Goal: Transaction & Acquisition: Purchase product/service

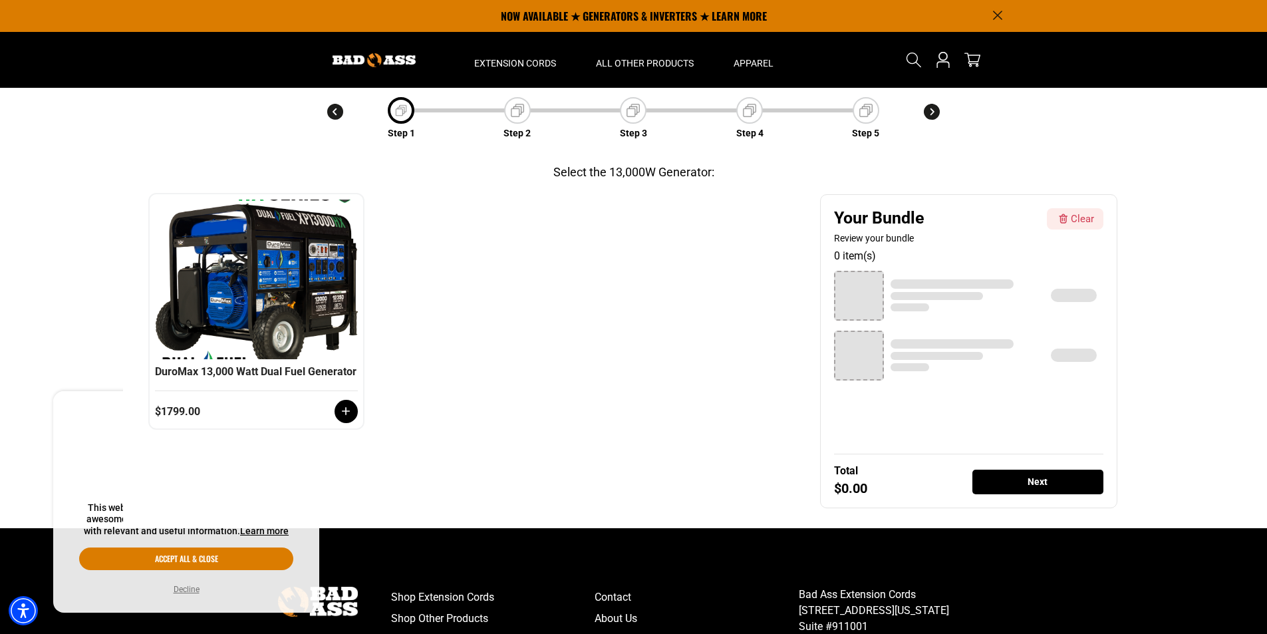
scroll to position [133, 0]
click at [719, 327] on div "❮ ❯ DuroMax 13,000 Watt Dual Fuel Generator $1799.00" at bounding box center [480, 312] width 661 height 234
click at [347, 416] on icon at bounding box center [347, 412] width 8 height 8
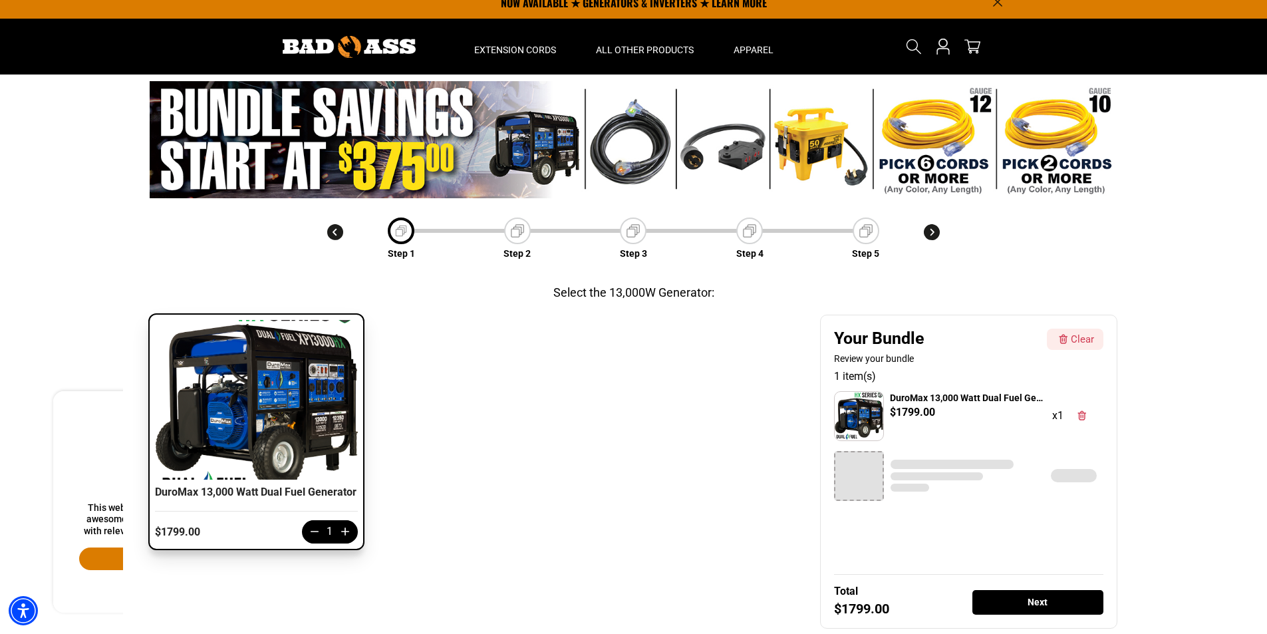
scroll to position [0, 0]
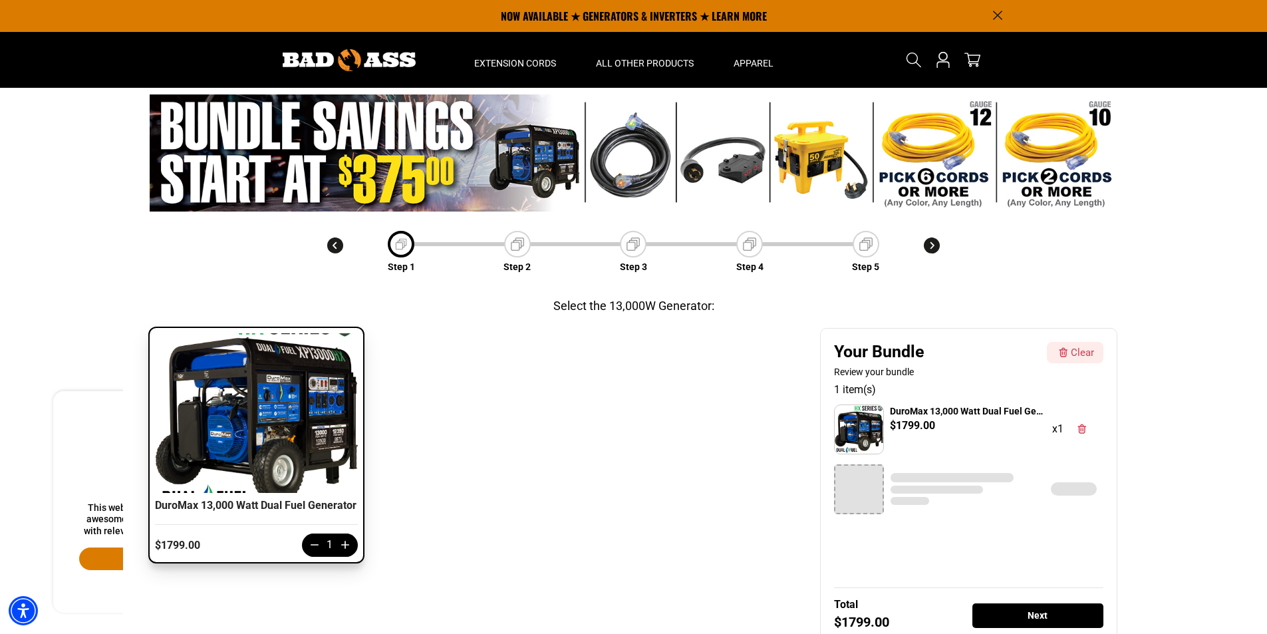
drag, startPoint x: 86, startPoint y: 383, endPoint x: 82, endPoint y: 359, distance: 24.4
click at [82, 362] on div "Step 1 Step 2 Step 3 Step 4 Step 5 Select the 13,000W Generator: Category 1 Cat…" at bounding box center [633, 374] width 1267 height 573
click at [863, 500] on div at bounding box center [859, 489] width 50 height 50
click at [1031, 622] on div "Next" at bounding box center [1039, 615] width 132 height 25
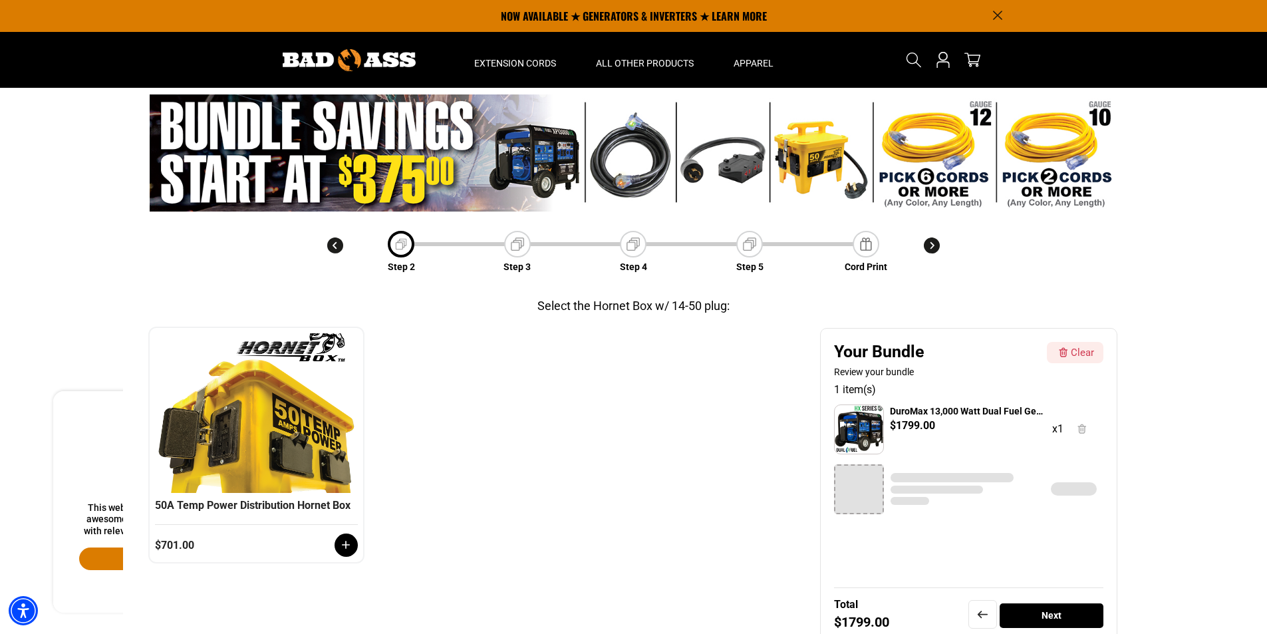
scroll to position [47, 0]
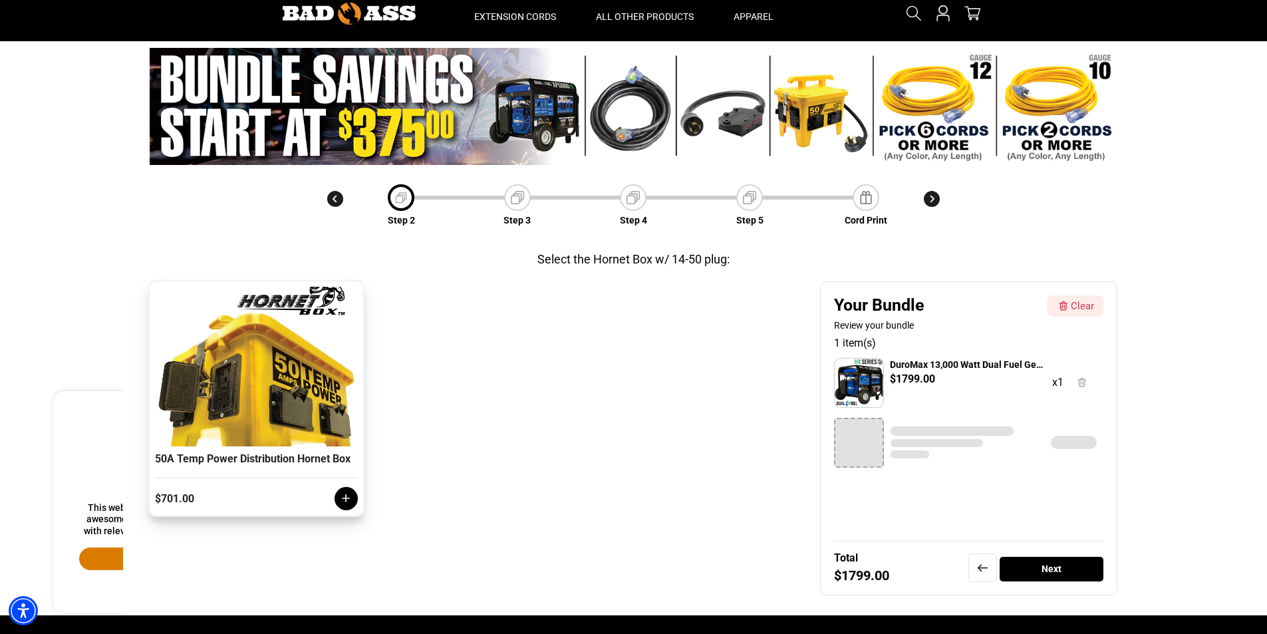
click at [341, 505] on icon at bounding box center [345, 498] width 13 height 13
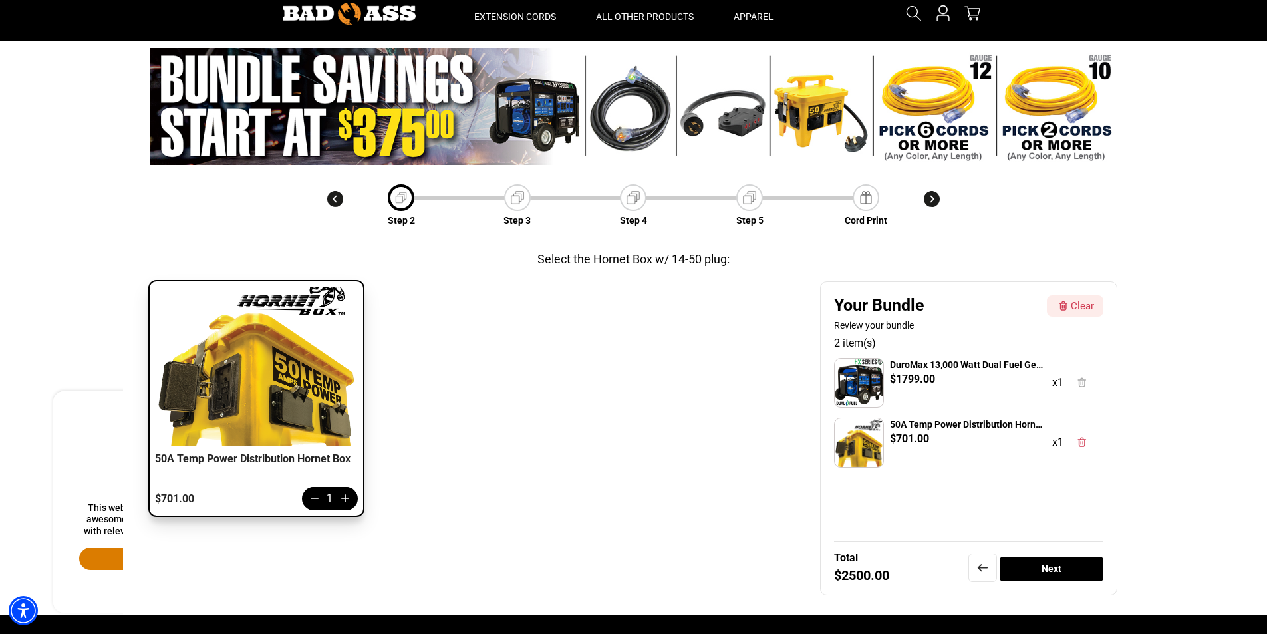
click at [1062, 570] on div "Next" at bounding box center [1052, 569] width 104 height 25
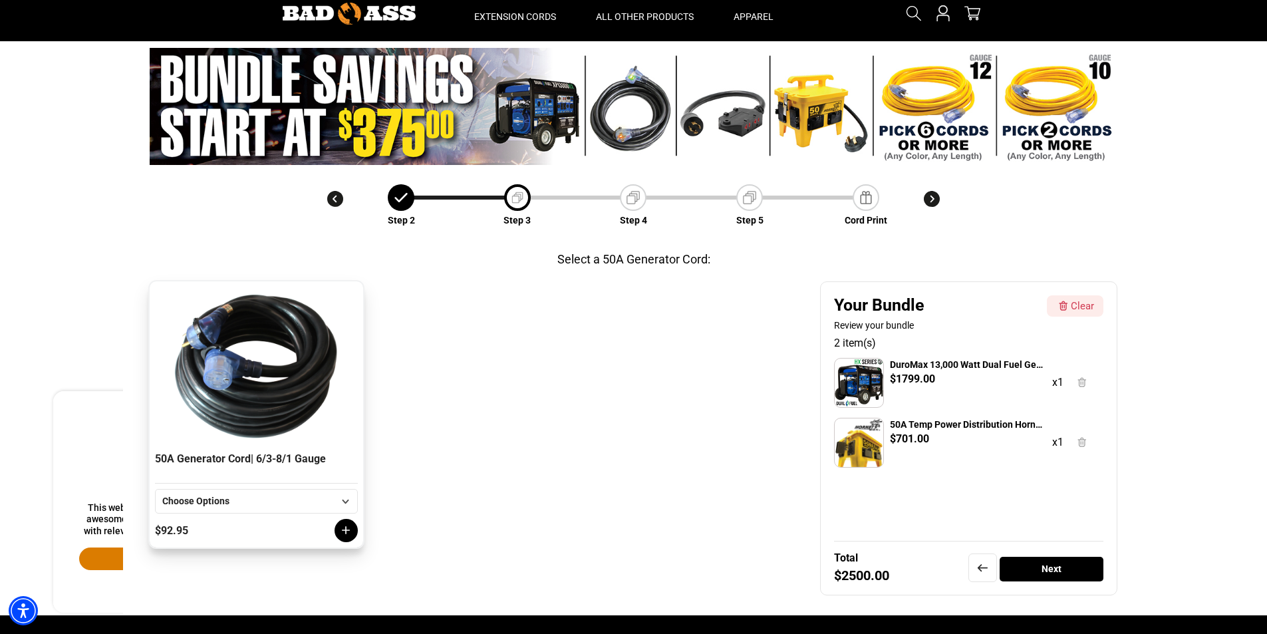
click at [273, 506] on div "Choose Options" at bounding box center [248, 501] width 172 height 14
click at [253, 549] on li "30 FT" at bounding box center [257, 549] width 202 height 23
click at [343, 537] on div at bounding box center [346, 530] width 23 height 23
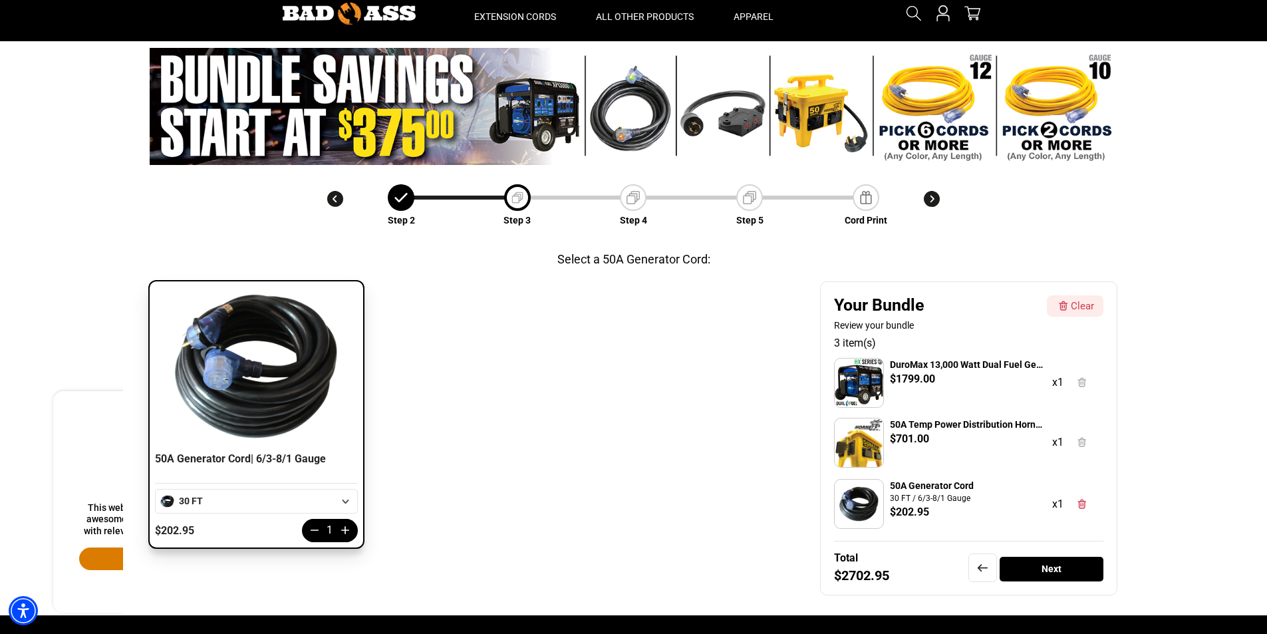
click at [1038, 573] on div "Next" at bounding box center [1052, 569] width 104 height 25
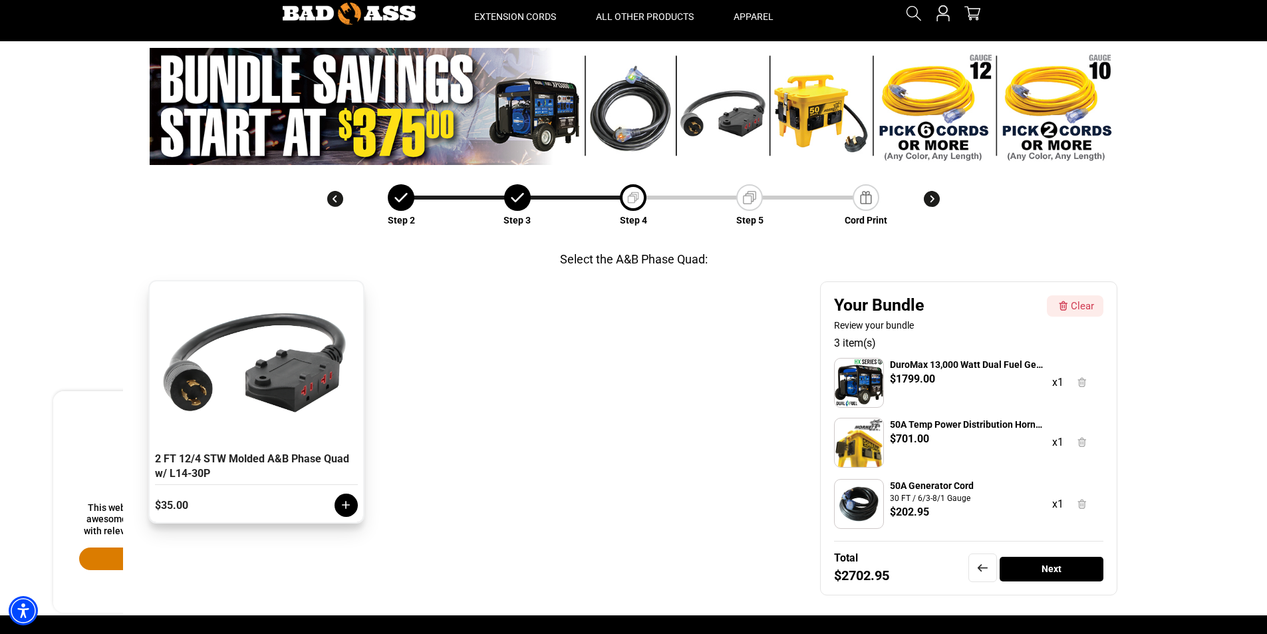
click at [343, 507] on icon at bounding box center [345, 504] width 13 height 13
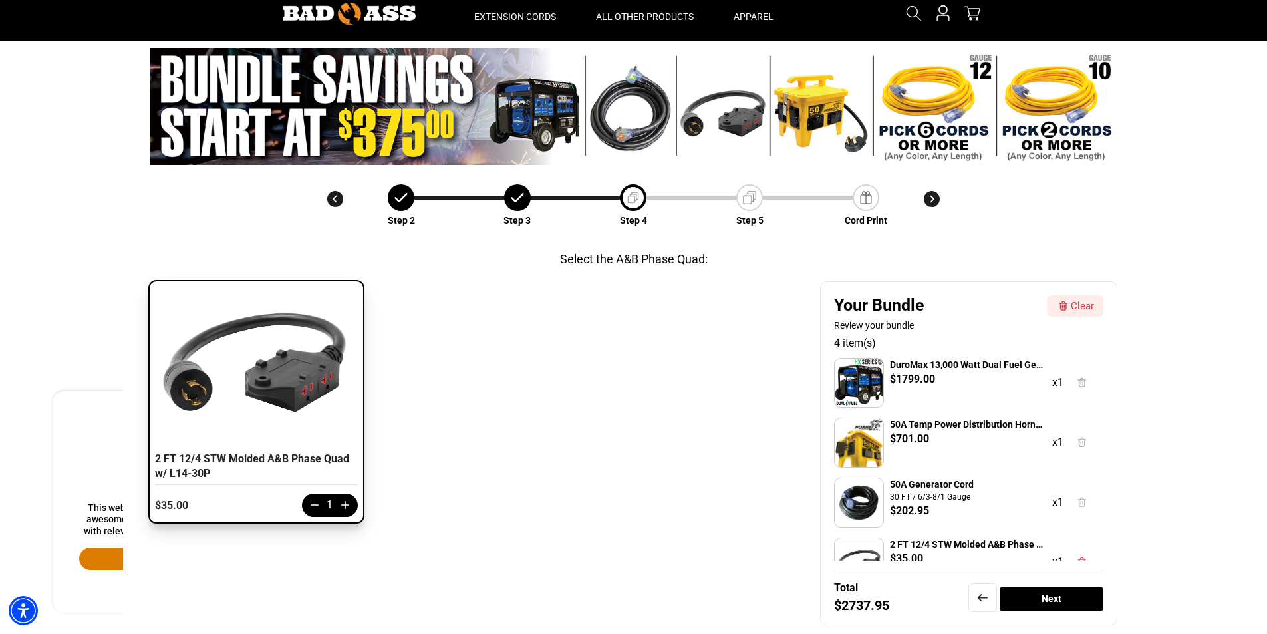
click at [343, 507] on icon at bounding box center [345, 504] width 13 height 13
click at [347, 503] on icon at bounding box center [345, 504] width 13 height 13
drag, startPoint x: 1104, startPoint y: 474, endPoint x: 1108, endPoint y: 532, distance: 57.4
click at [1108, 532] on div "Your Bundle Review your bundle Clear 7 item(s) DuroMax 13,000 Watt Dual Fuel Ge…" at bounding box center [968, 453] width 297 height 344
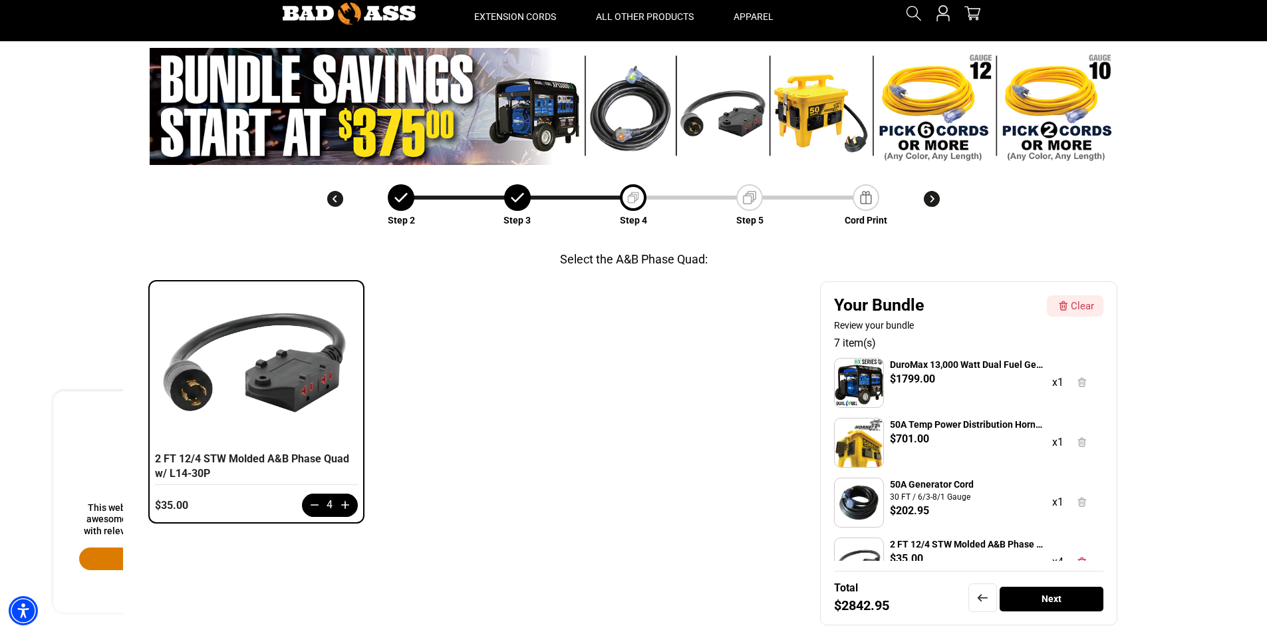
click at [1056, 602] on div "Next" at bounding box center [1052, 599] width 104 height 25
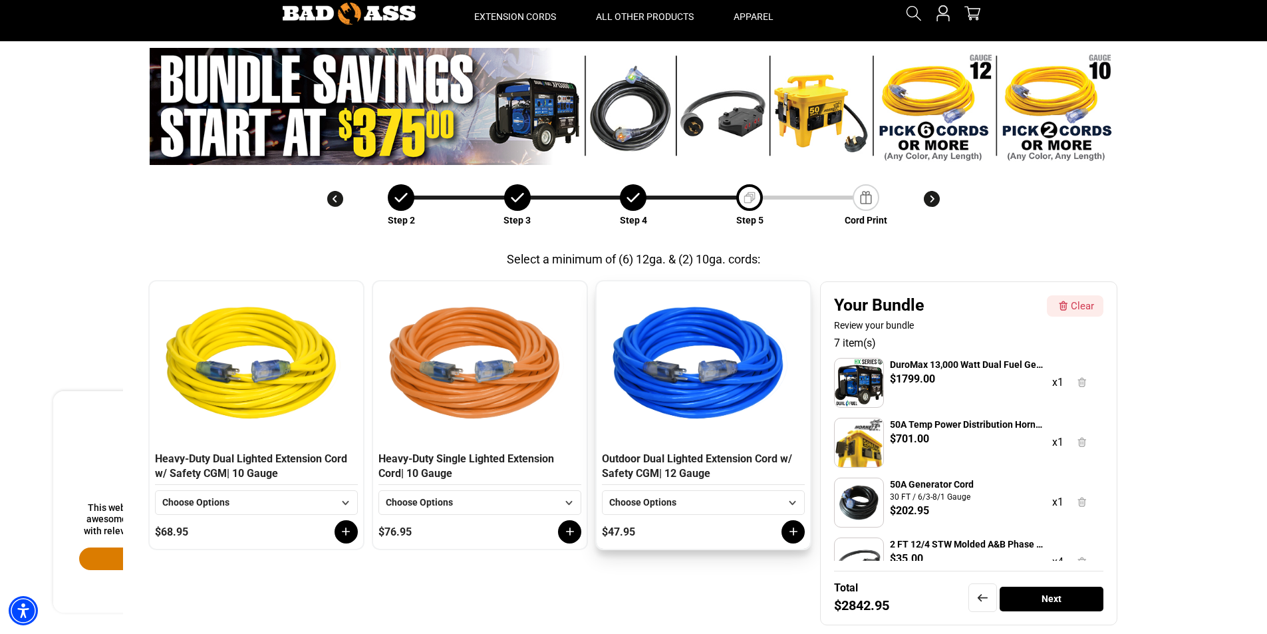
click at [709, 505] on div "Choose Options" at bounding box center [695, 503] width 172 height 14
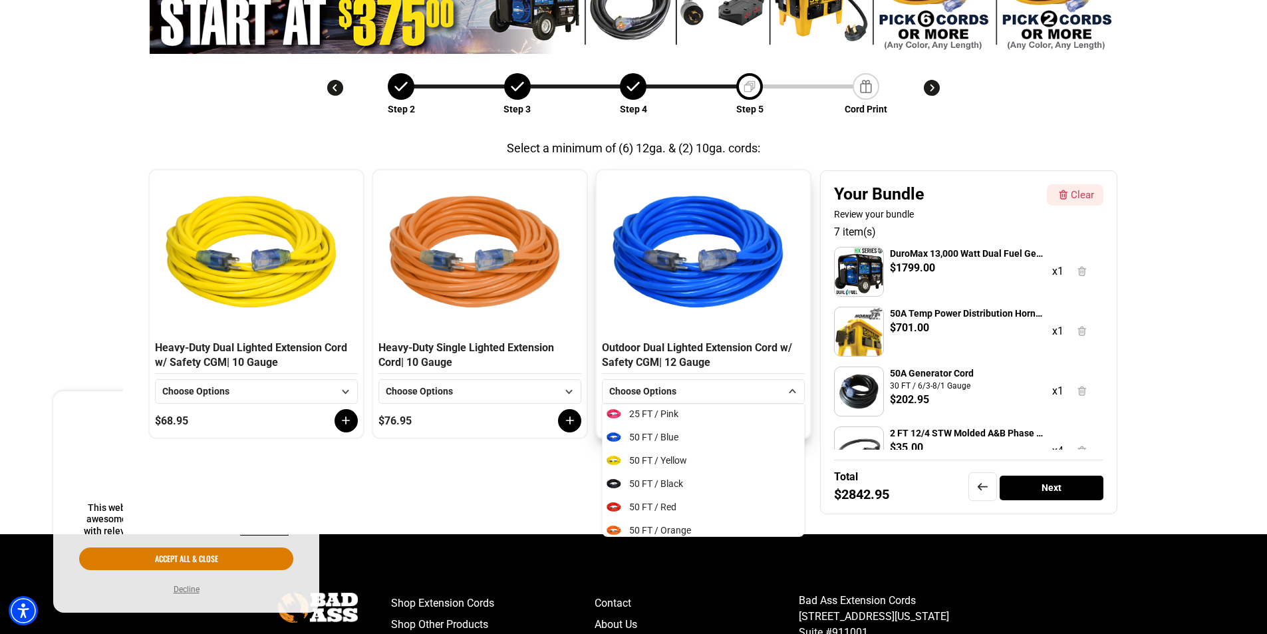
scroll to position [178, 0]
click at [720, 428] on li "50 FT / Blue" at bounding box center [704, 424] width 202 height 23
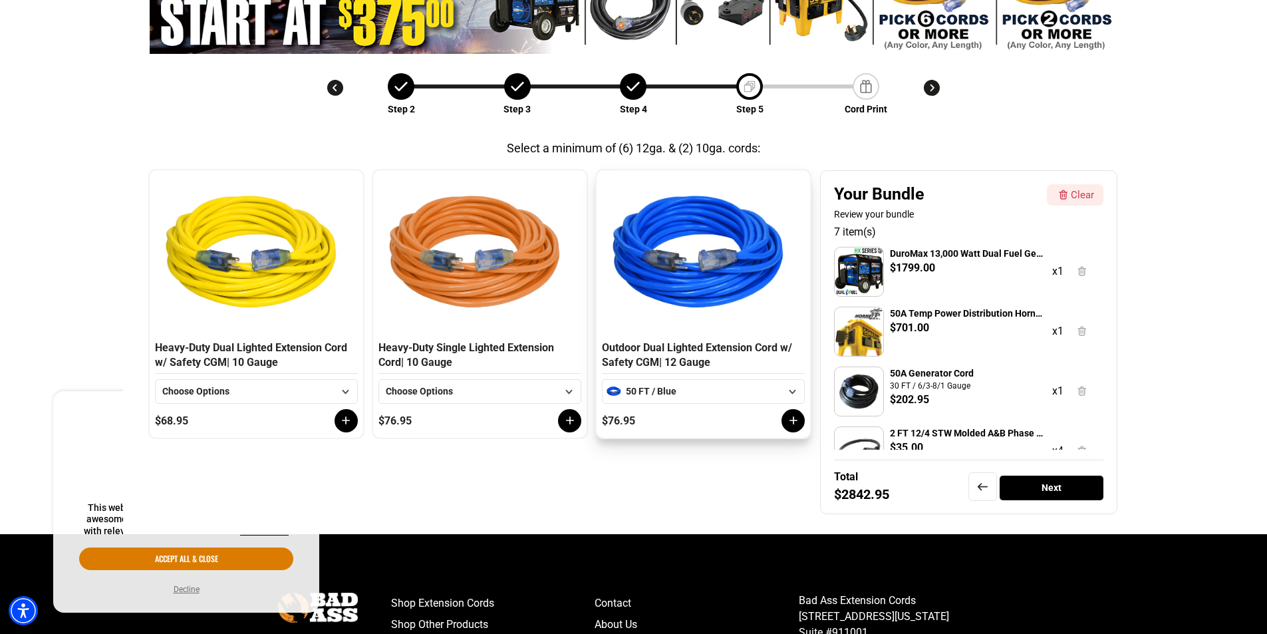
click at [787, 420] on icon at bounding box center [793, 420] width 13 height 13
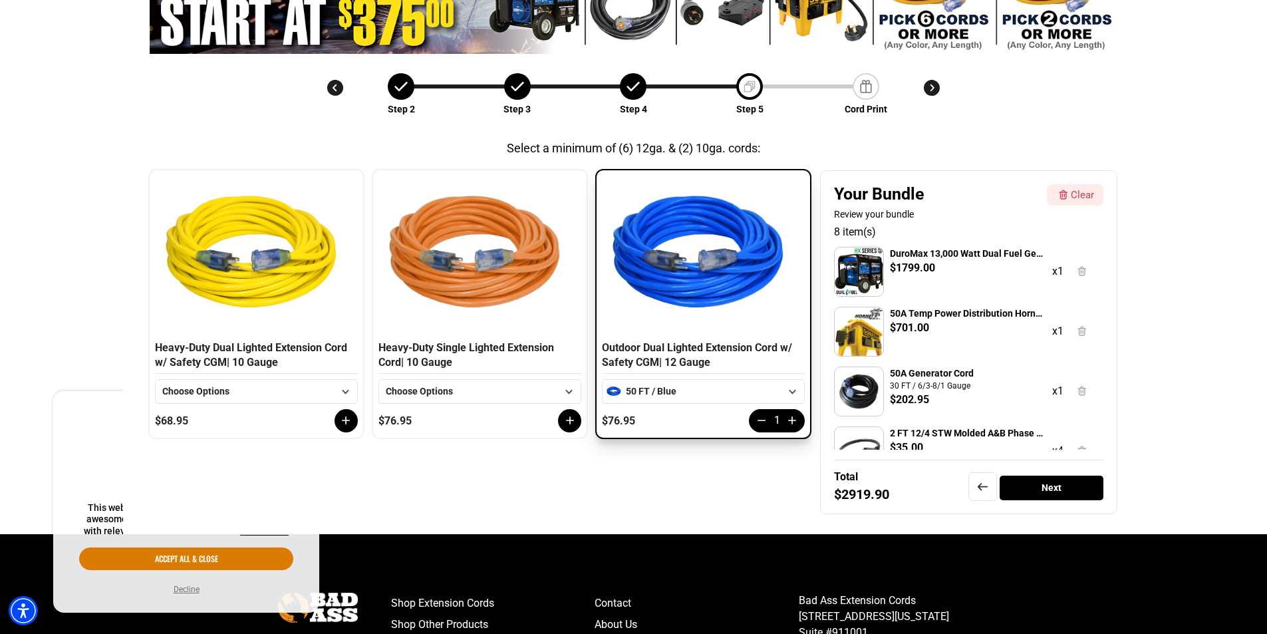
click at [787, 420] on icon at bounding box center [792, 420] width 13 height 13
drag, startPoint x: 1049, startPoint y: 494, endPoint x: 961, endPoint y: 509, distance: 88.5
click at [1041, 498] on div "Next" at bounding box center [1052, 488] width 104 height 25
click at [1043, 492] on div "Next" at bounding box center [1052, 488] width 104 height 25
drag, startPoint x: 166, startPoint y: 560, endPoint x: 215, endPoint y: 569, distance: 50.1
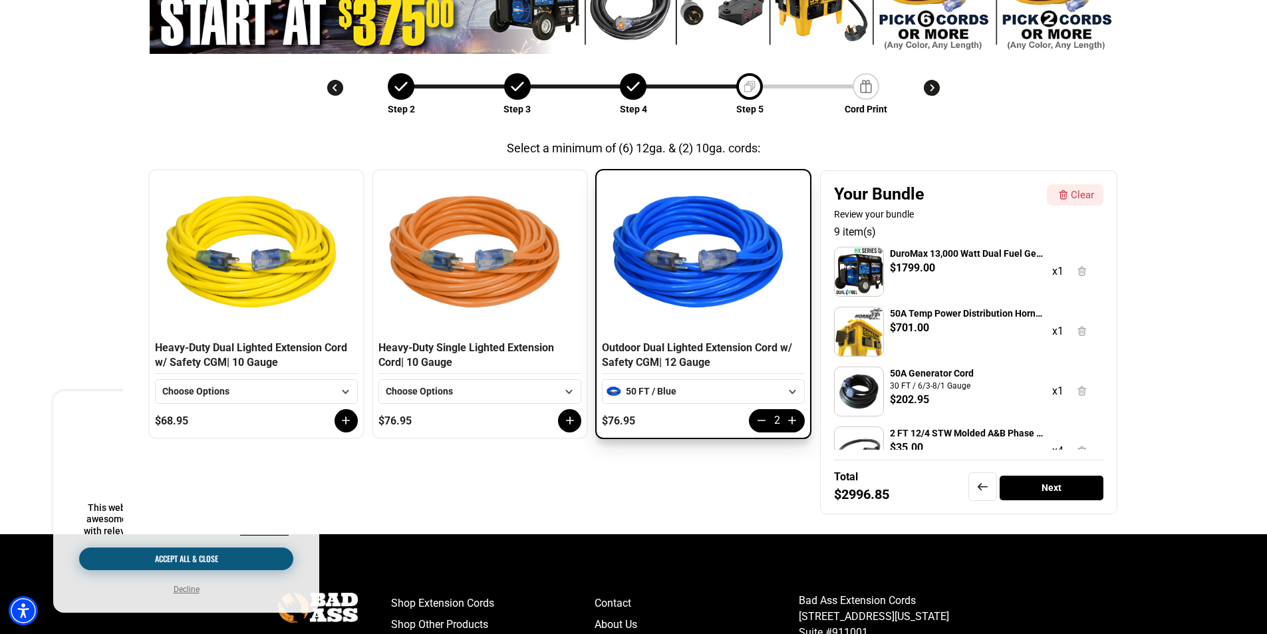
click at [166, 560] on button "Accept all & close" at bounding box center [186, 559] width 214 height 23
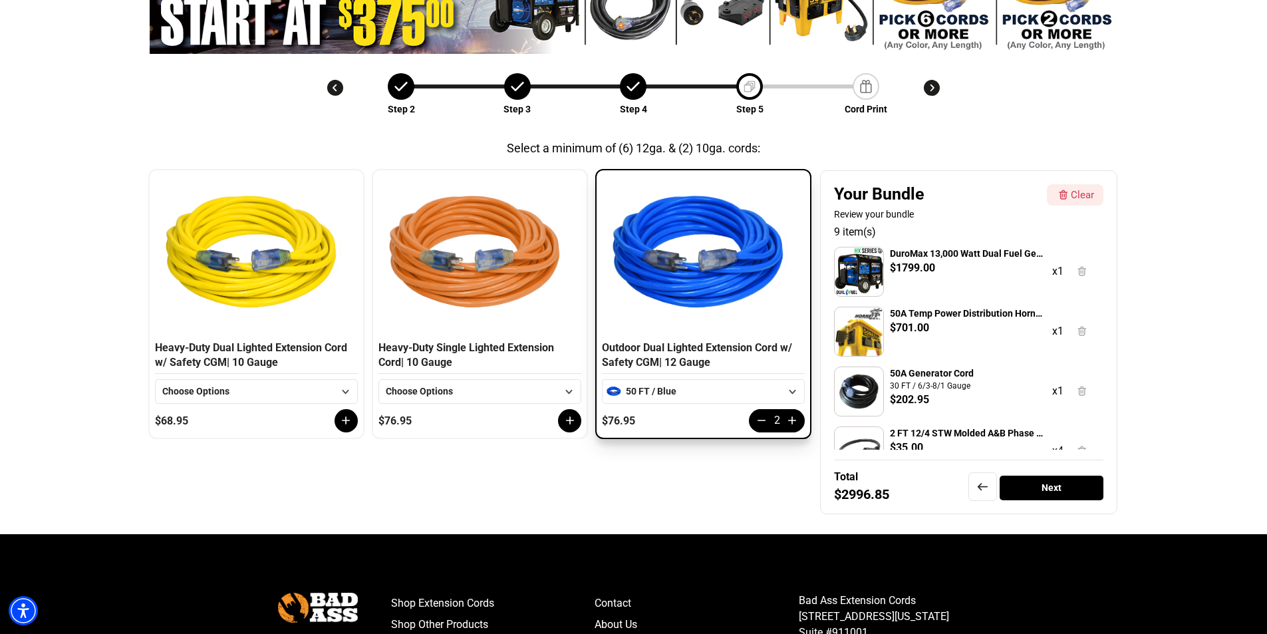
click at [1059, 490] on div "Next" at bounding box center [1052, 488] width 104 height 25
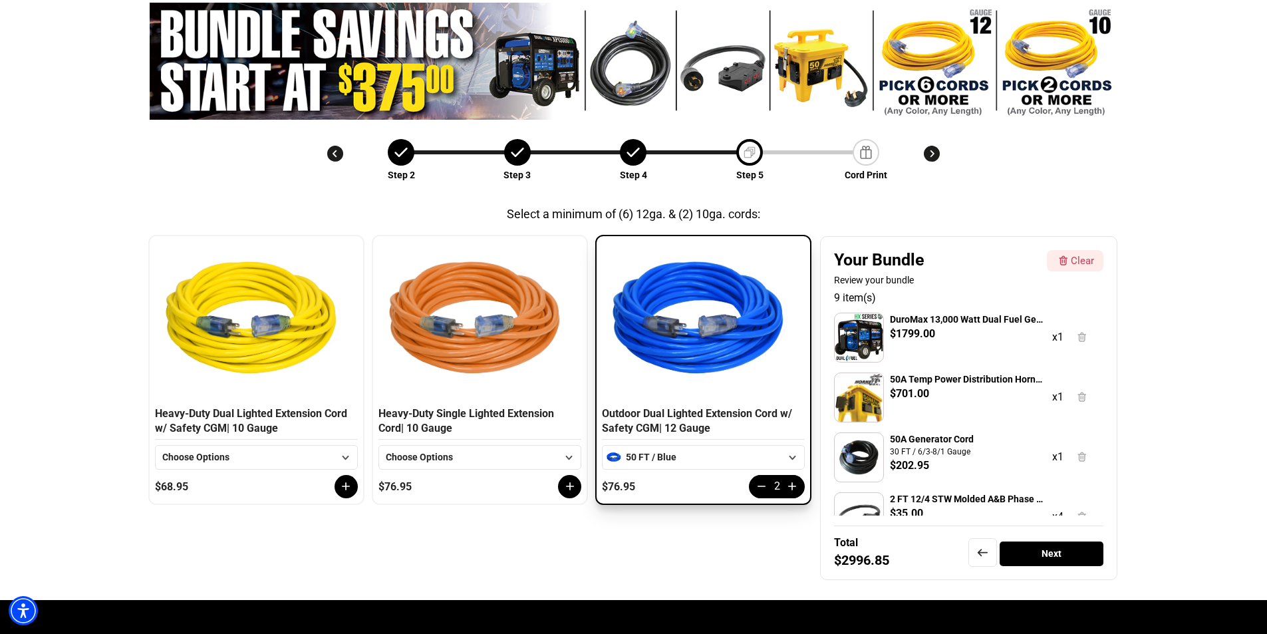
scroll to position [111, 0]
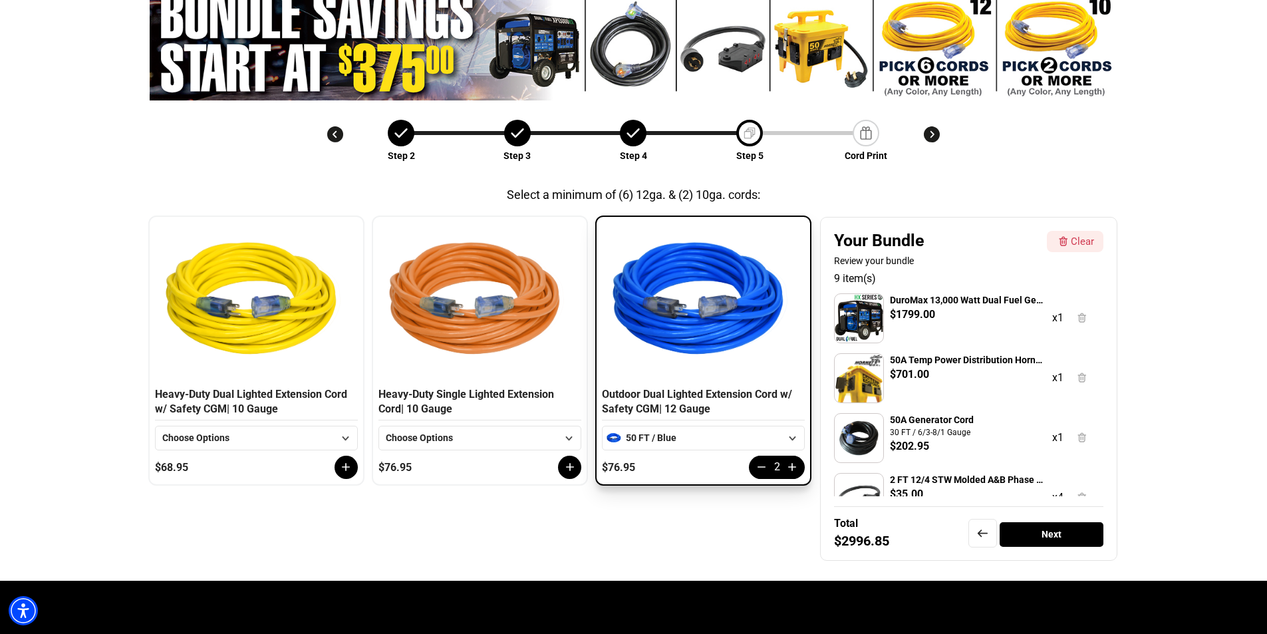
click at [1034, 533] on div "Next" at bounding box center [1052, 534] width 104 height 25
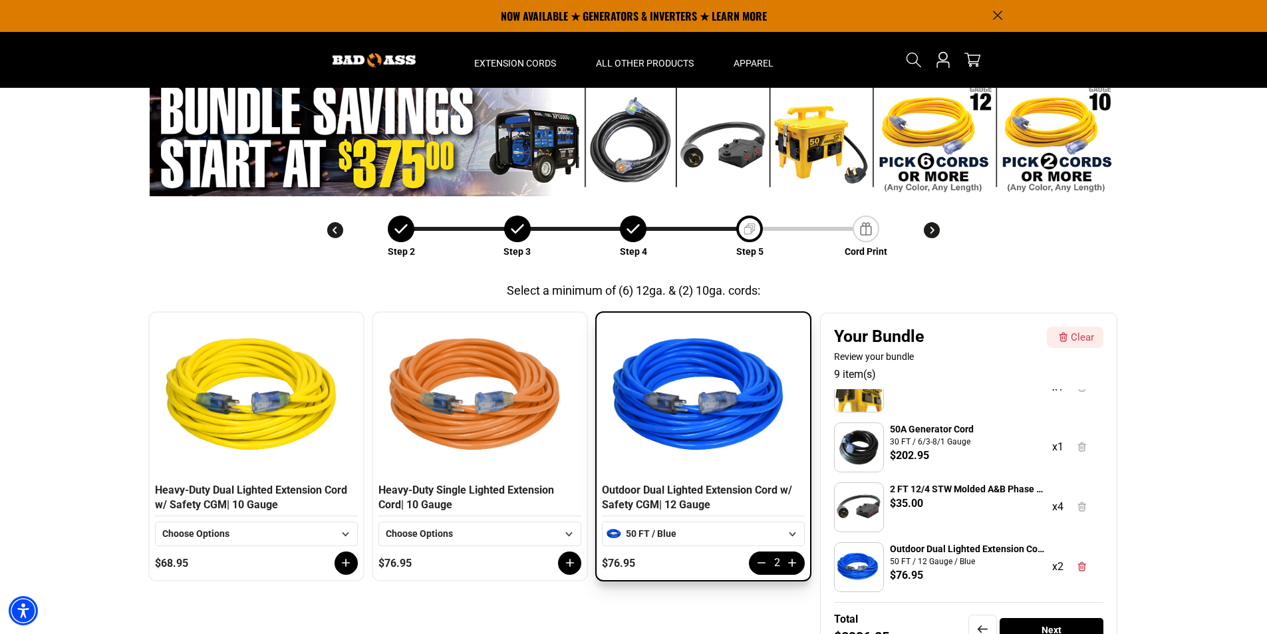
scroll to position [0, 0]
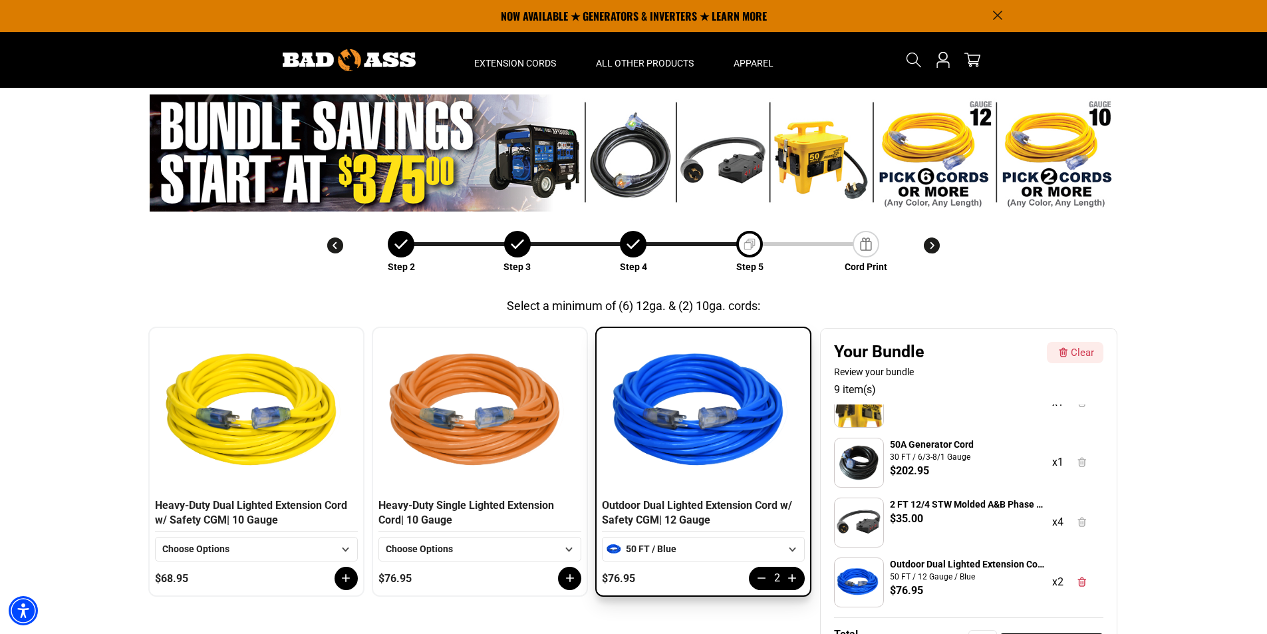
click at [790, 549] on icon at bounding box center [793, 550] width 7 height 4
click at [655, 601] on span "25 FT / Green" at bounding box center [657, 602] width 56 height 14
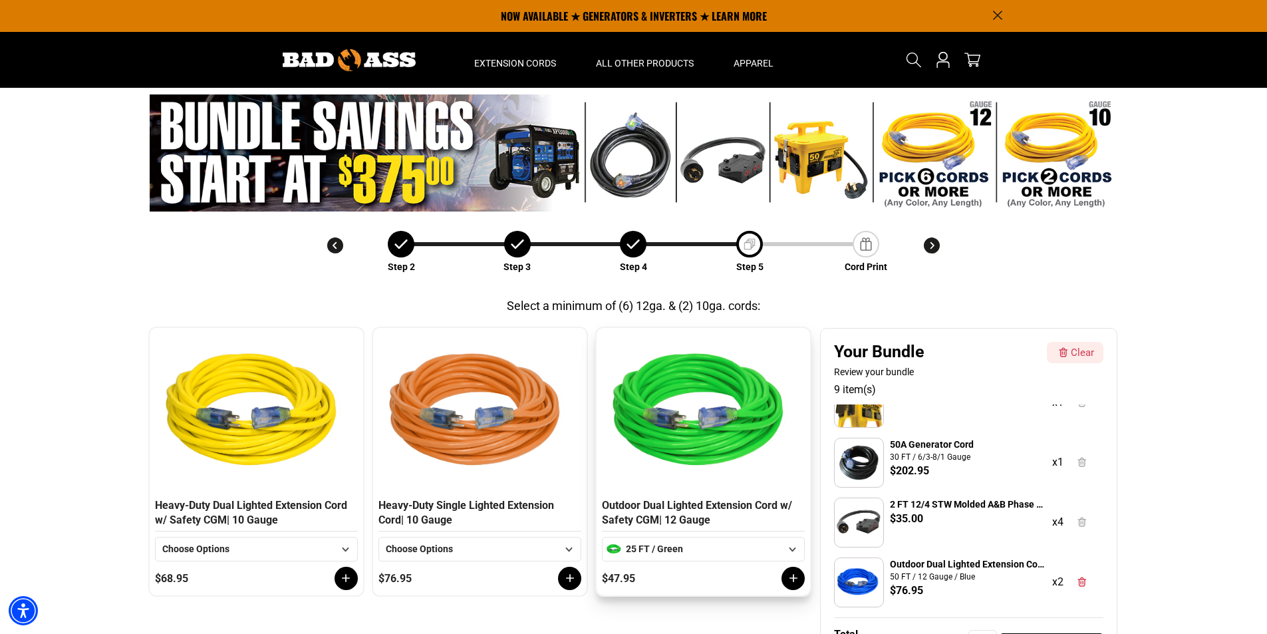
click at [701, 551] on div "25 FT / Green" at bounding box center [703, 549] width 155 height 14
click at [639, 586] on span "50 FT / Green" at bounding box center [657, 588] width 56 height 14
click at [794, 579] on icon at bounding box center [793, 577] width 13 height 13
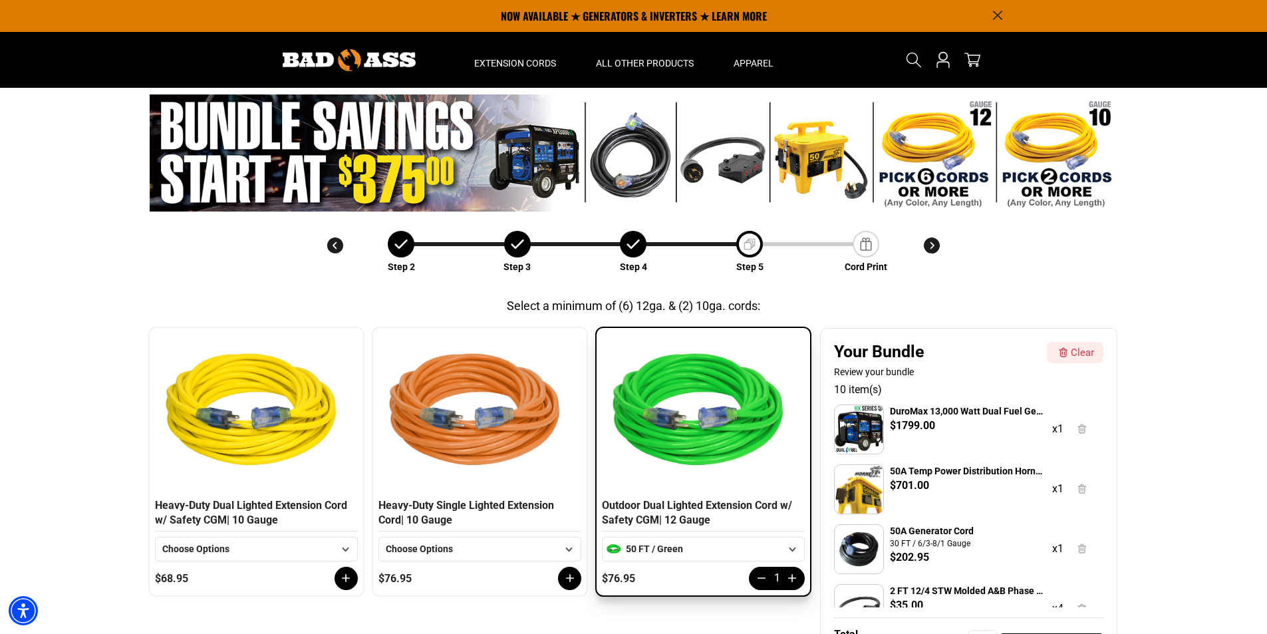
click at [794, 579] on icon at bounding box center [792, 577] width 13 height 13
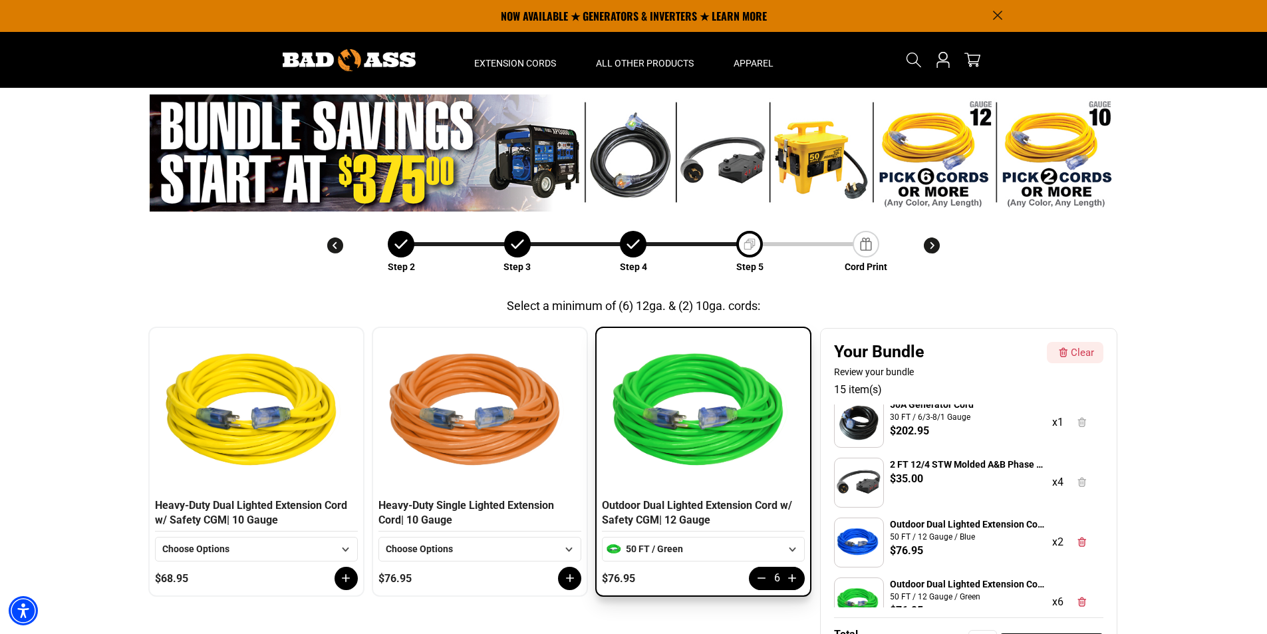
scroll to position [146, 0]
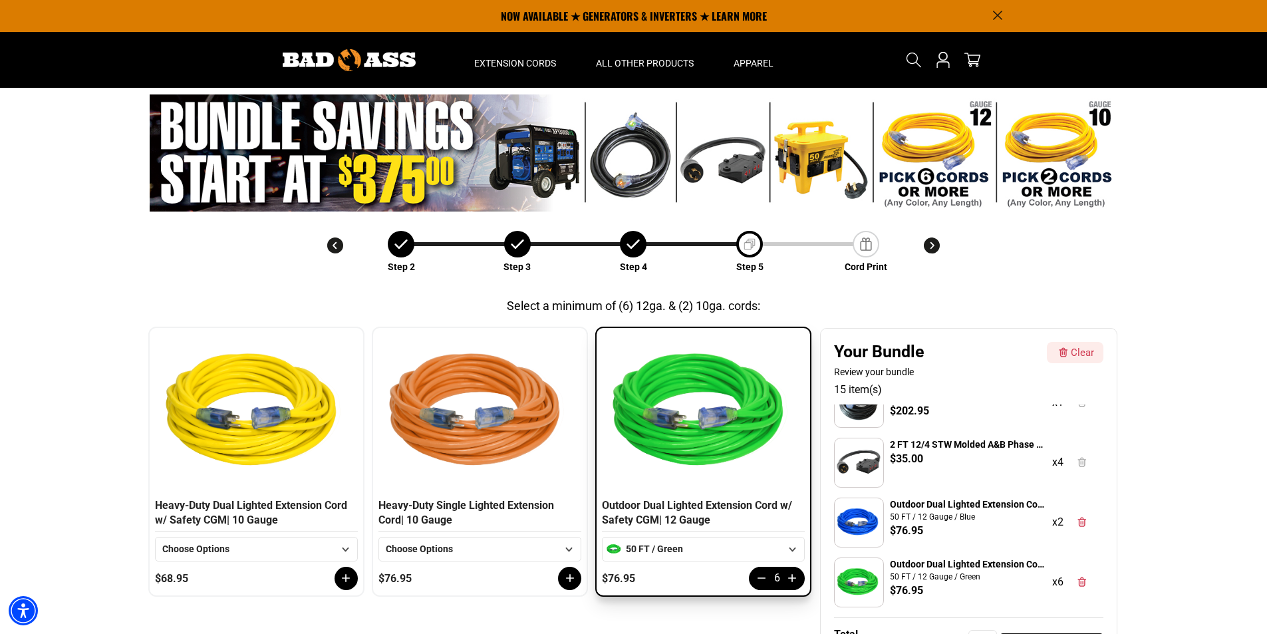
click at [1082, 519] on icon at bounding box center [1082, 522] width 15 height 15
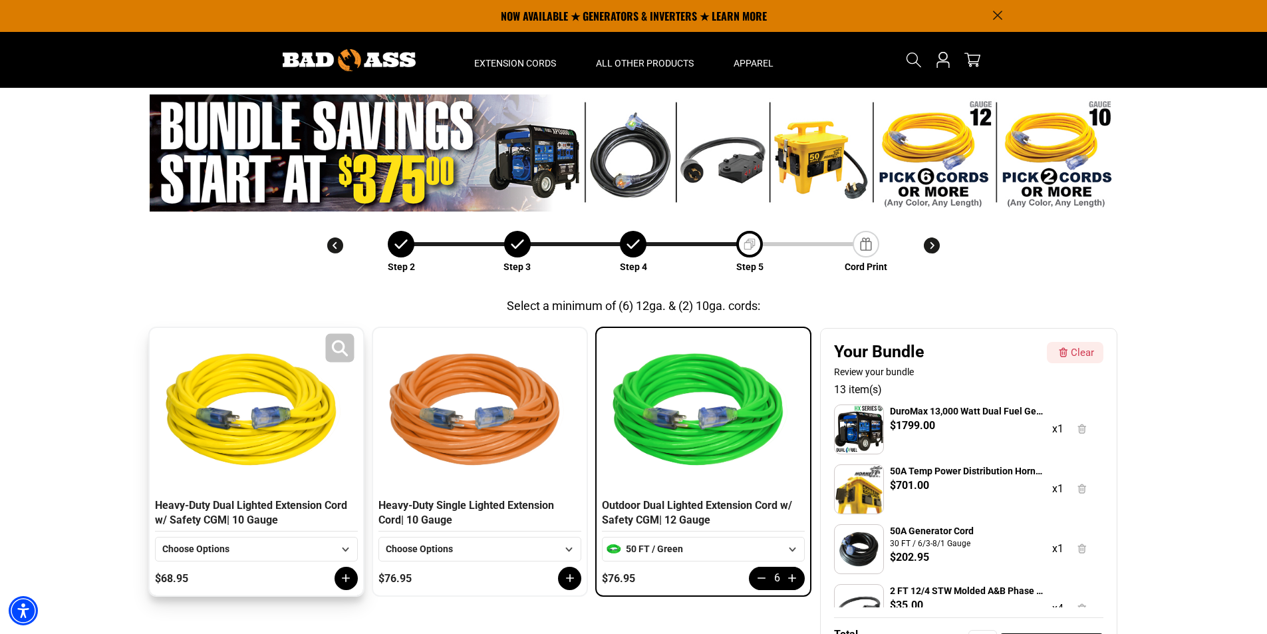
click at [291, 477] on div at bounding box center [256, 413] width 196 height 160
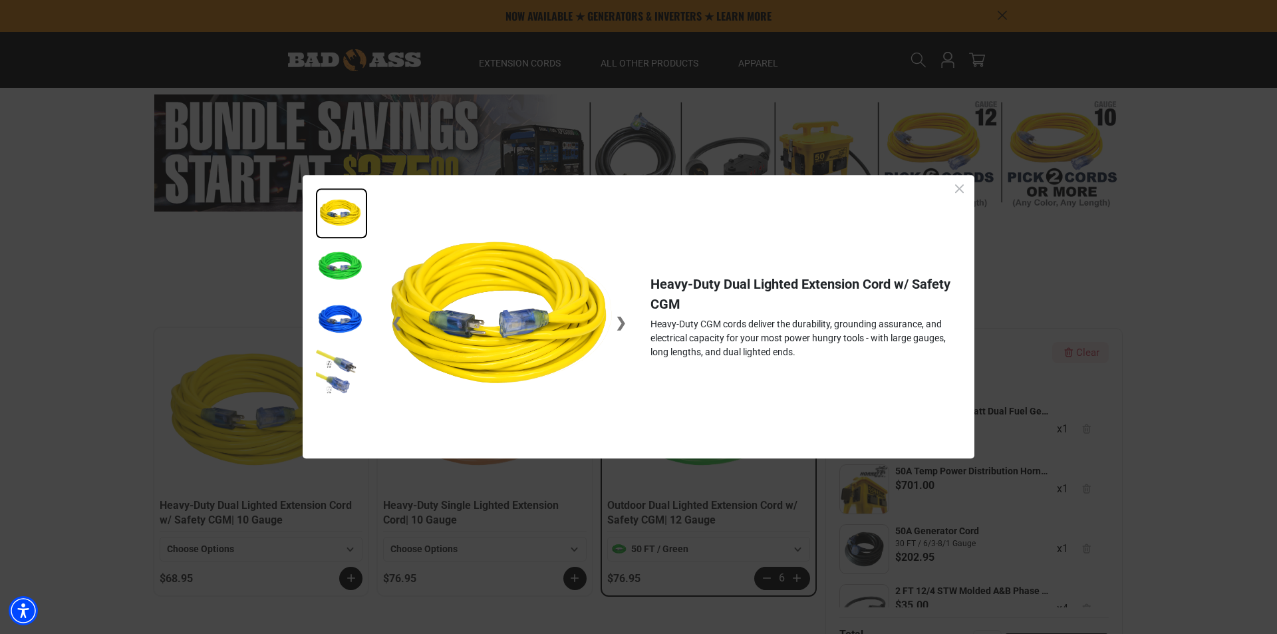
click at [959, 189] on icon "Close dialog" at bounding box center [959, 188] width 9 height 9
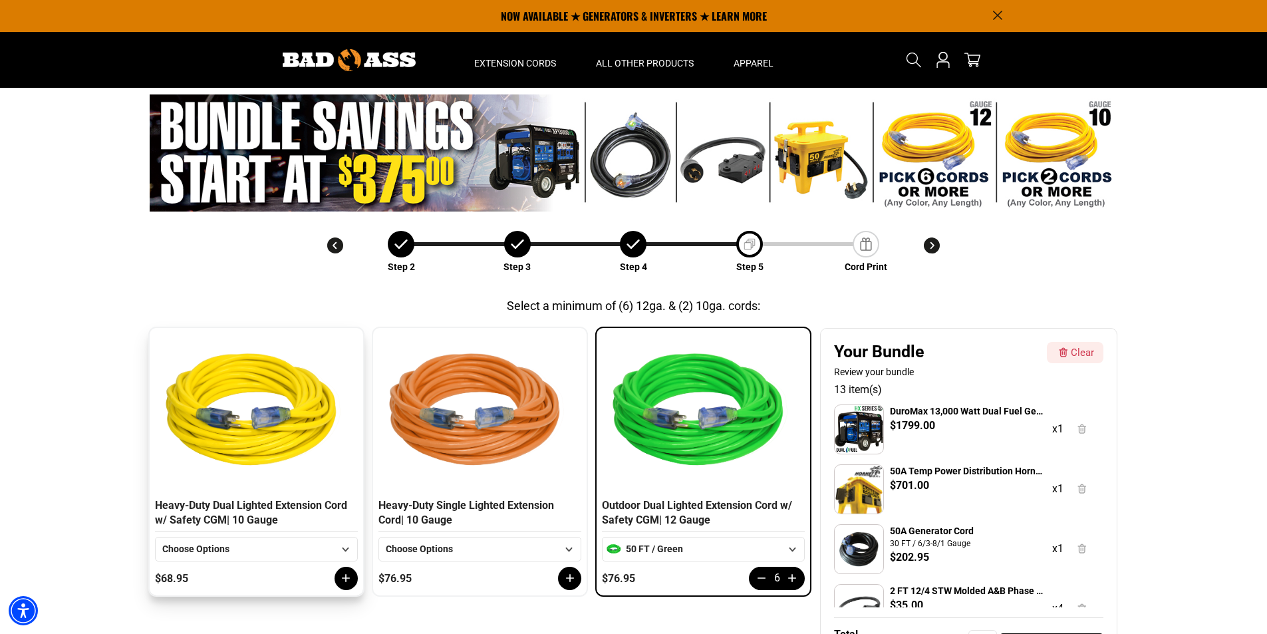
click at [278, 545] on div "Choose Options" at bounding box center [248, 549] width 172 height 14
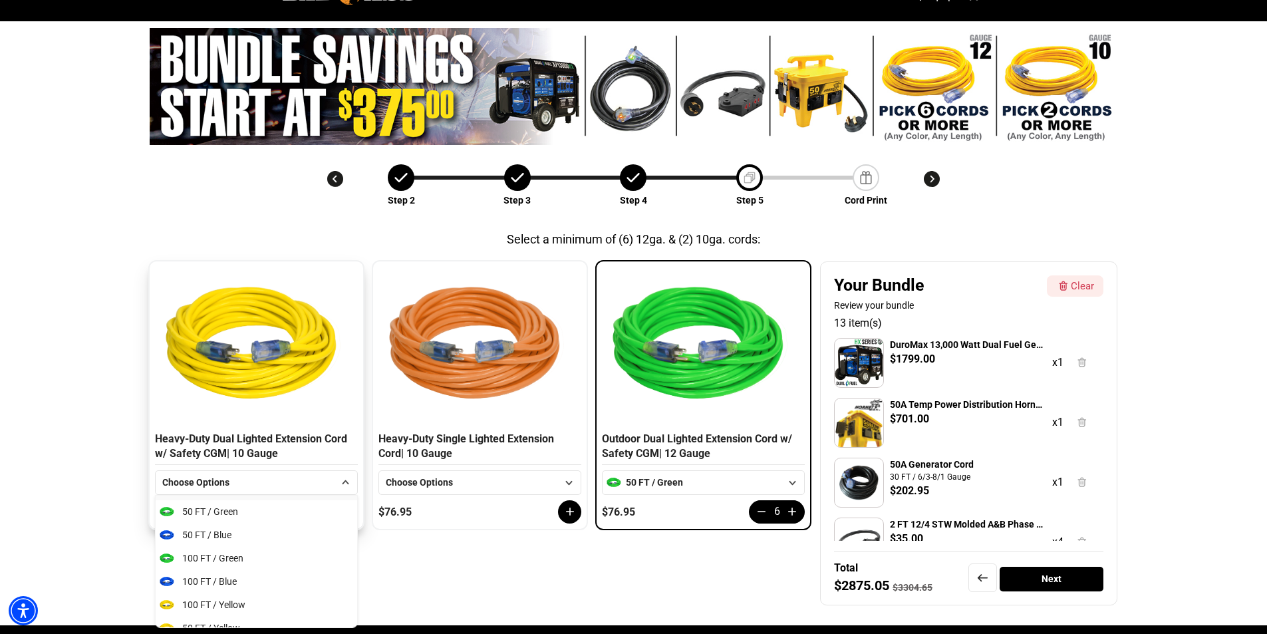
scroll to position [67, 0]
click at [240, 510] on li "50 FT / Green" at bounding box center [257, 510] width 202 height 23
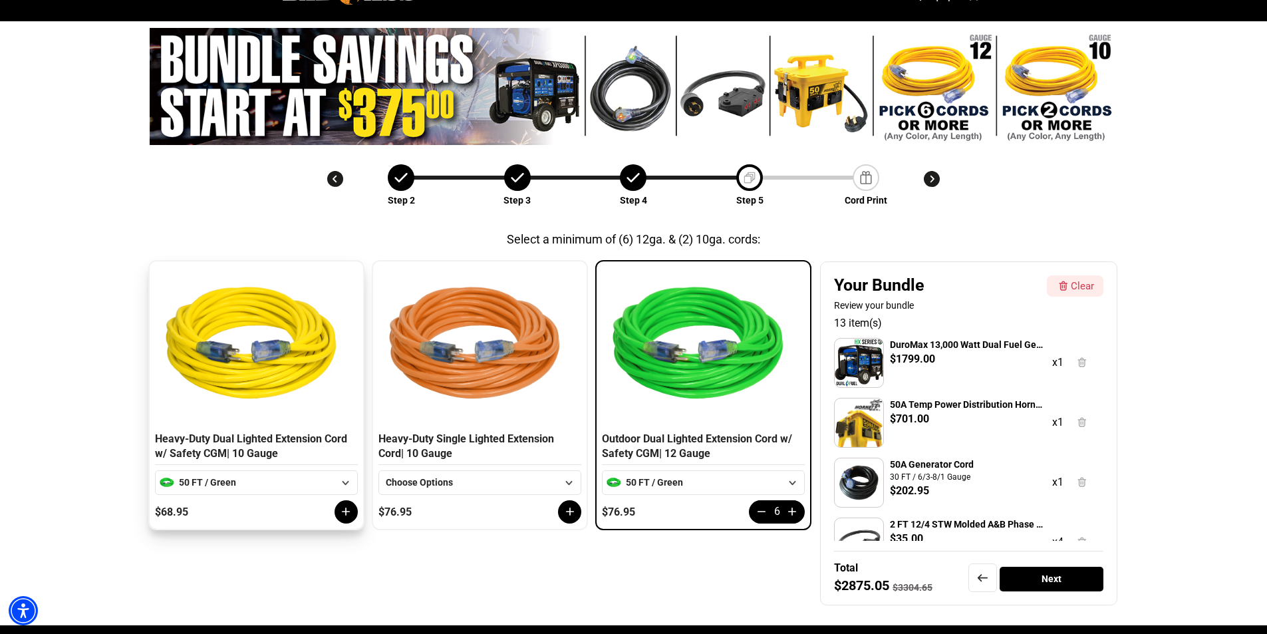
scroll to position [66, 0]
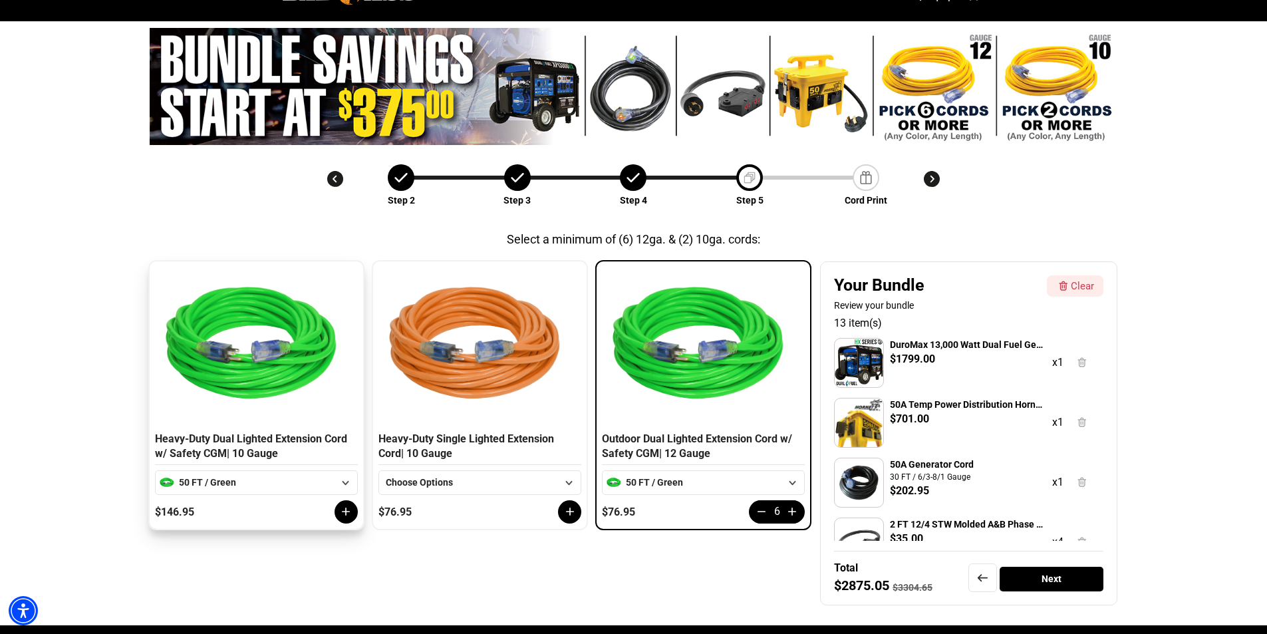
click at [343, 514] on icon at bounding box center [345, 511] width 13 height 13
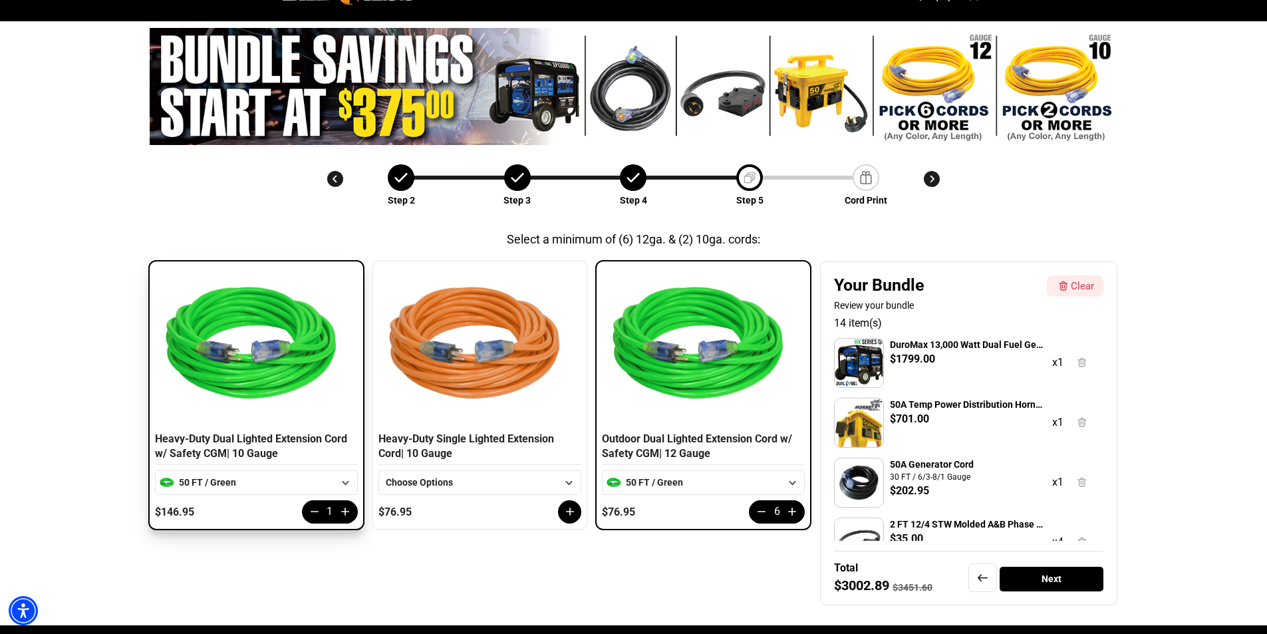
click at [343, 514] on icon at bounding box center [345, 511] width 13 height 13
click at [1066, 583] on div "Next" at bounding box center [1052, 579] width 104 height 25
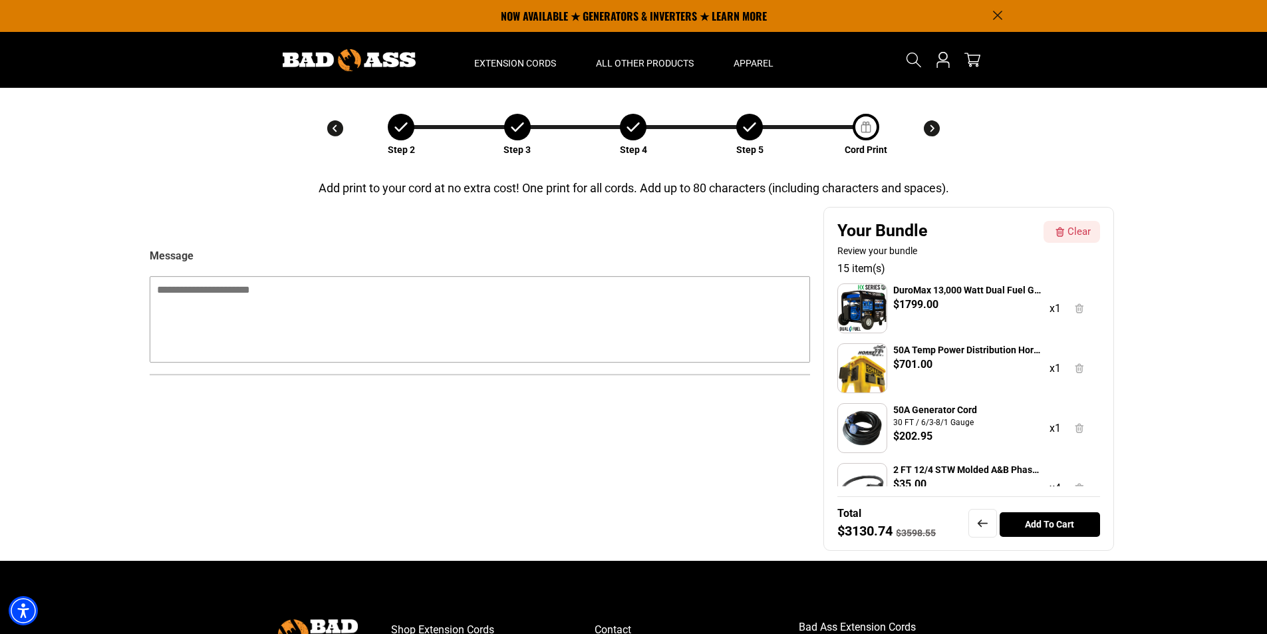
click at [750, 125] on icon at bounding box center [750, 127] width 20 height 20
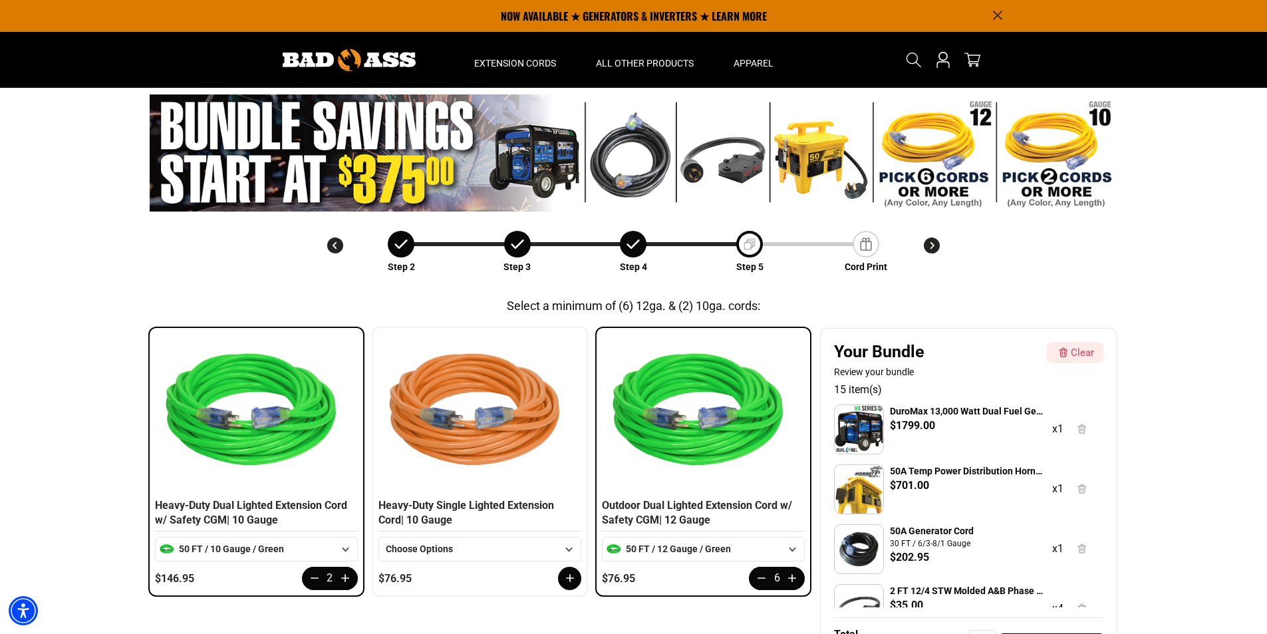
scroll to position [47, 0]
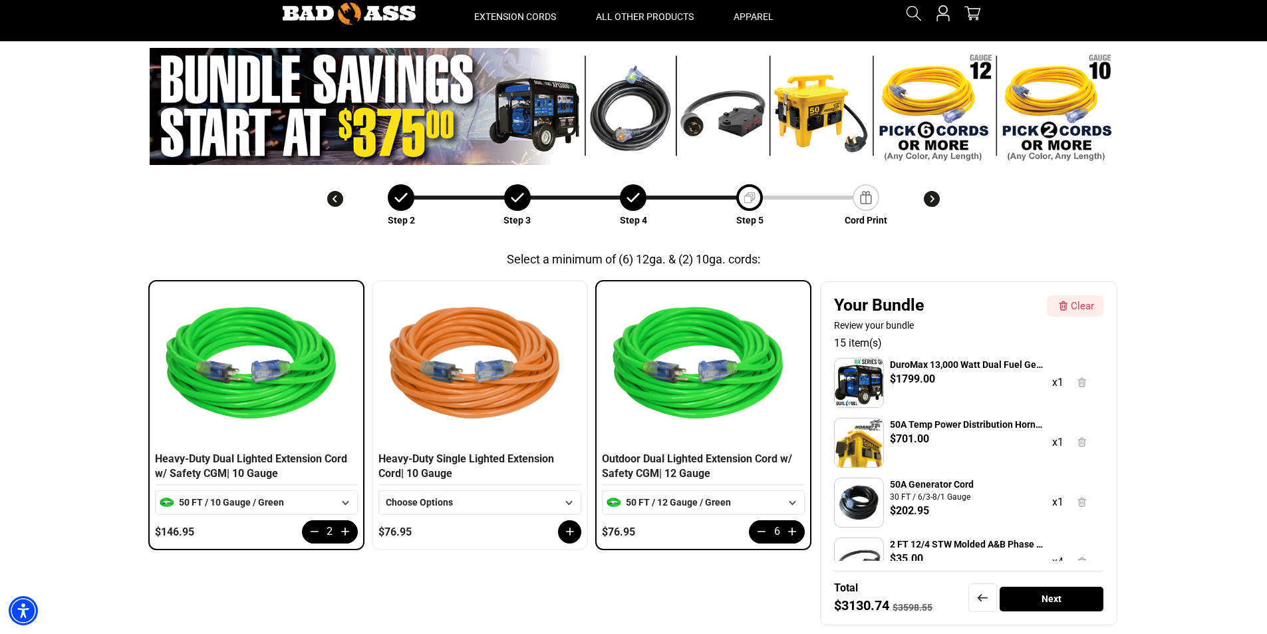
click at [719, 112] on img at bounding box center [634, 106] width 968 height 117
click at [516, 201] on icon at bounding box center [517, 197] width 13 height 9
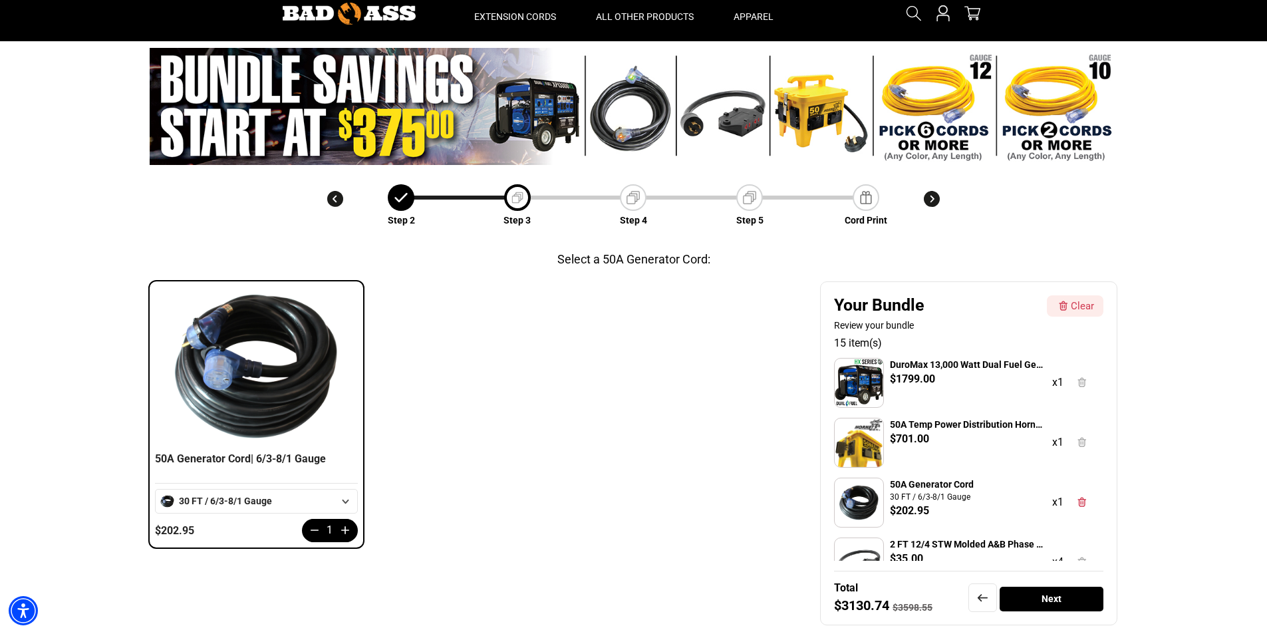
click at [631, 202] on img at bounding box center [633, 197] width 19 height 19
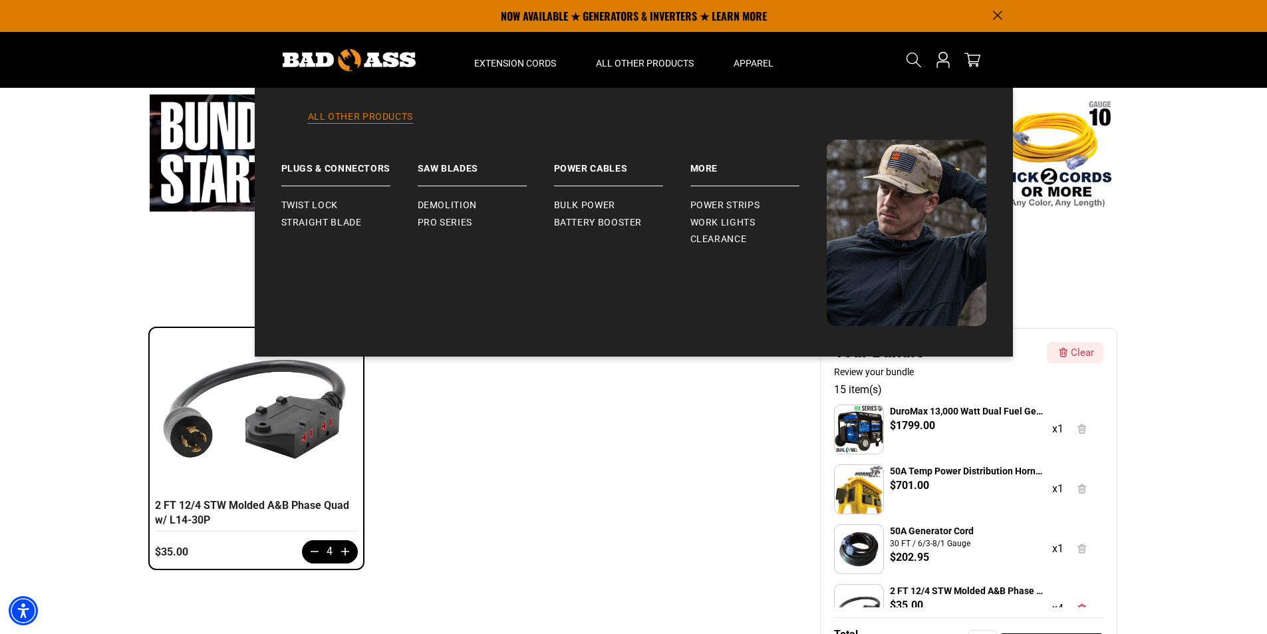
click at [384, 114] on link "All Other Products" at bounding box center [633, 124] width 705 height 29
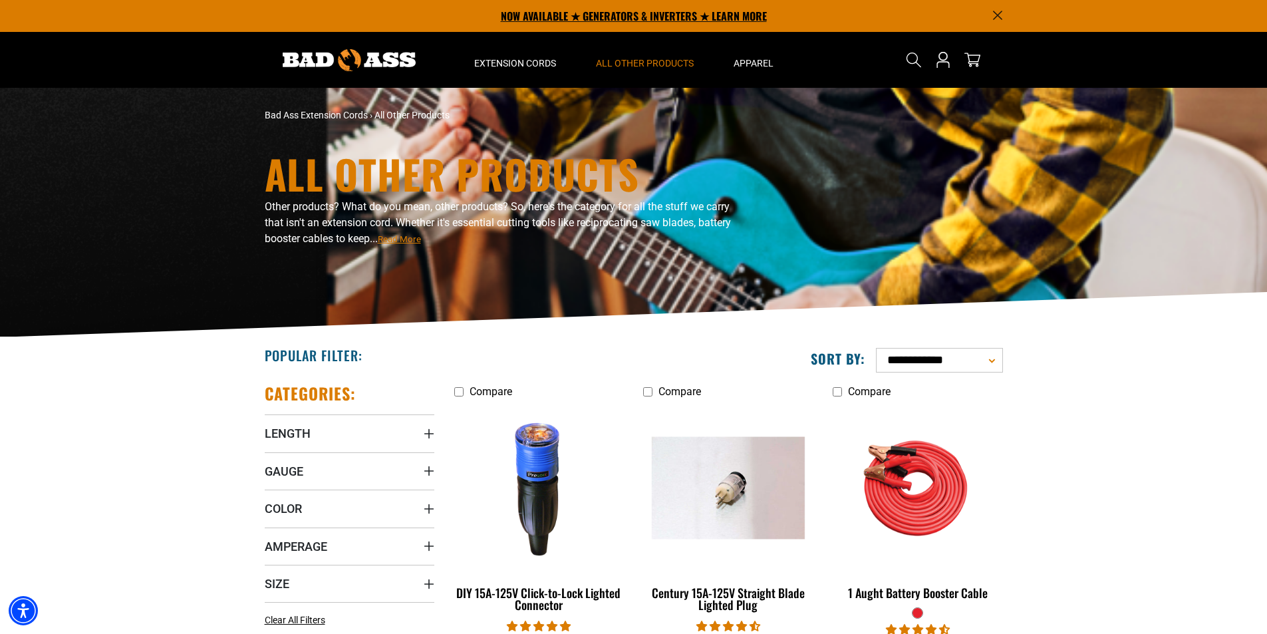
click at [635, 16] on p "NOW AVAILABLE ★ GENERATORS & INVERTERS ★ LEARN MORE" at bounding box center [634, 16] width 738 height 32
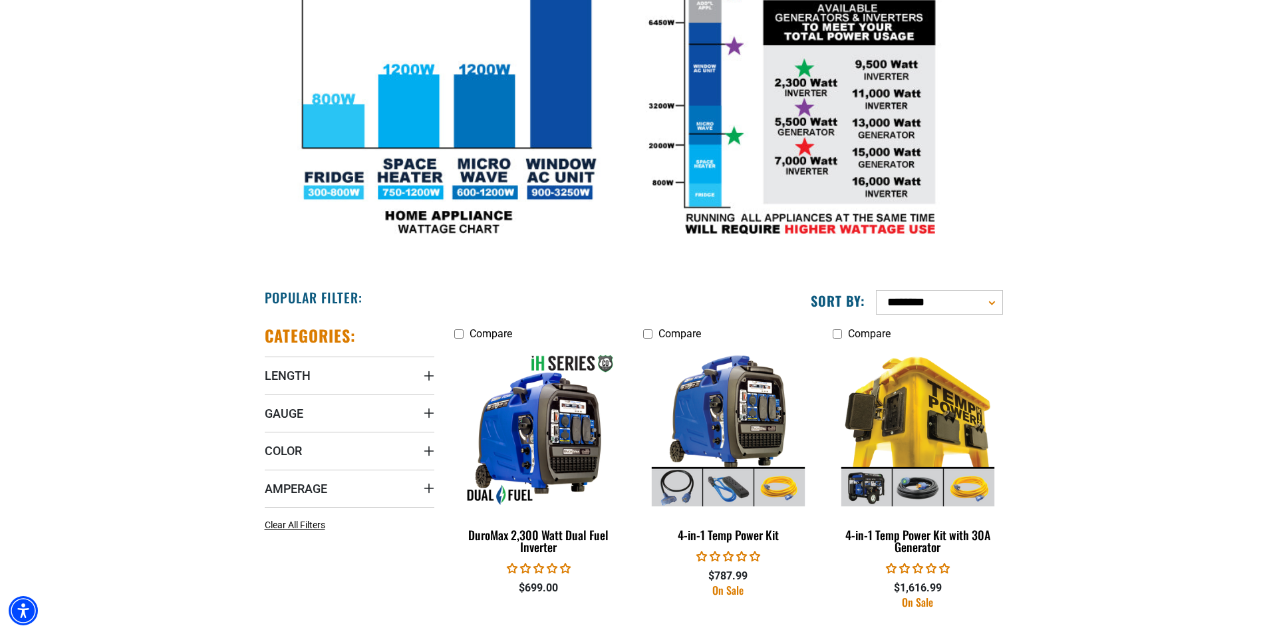
scroll to position [488, 0]
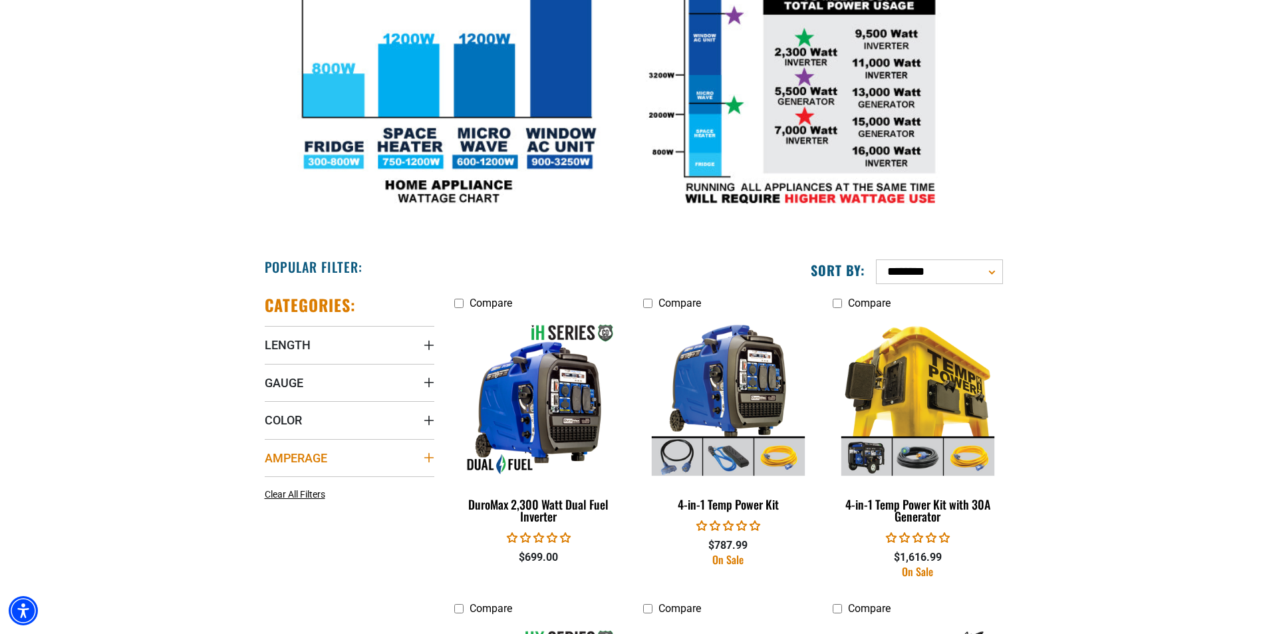
drag, startPoint x: 345, startPoint y: 441, endPoint x: 345, endPoint y: 448, distance: 7.3
click at [345, 442] on summary "Amperage" at bounding box center [350, 457] width 170 height 37
click at [353, 486] on icon at bounding box center [354, 484] width 11 height 17
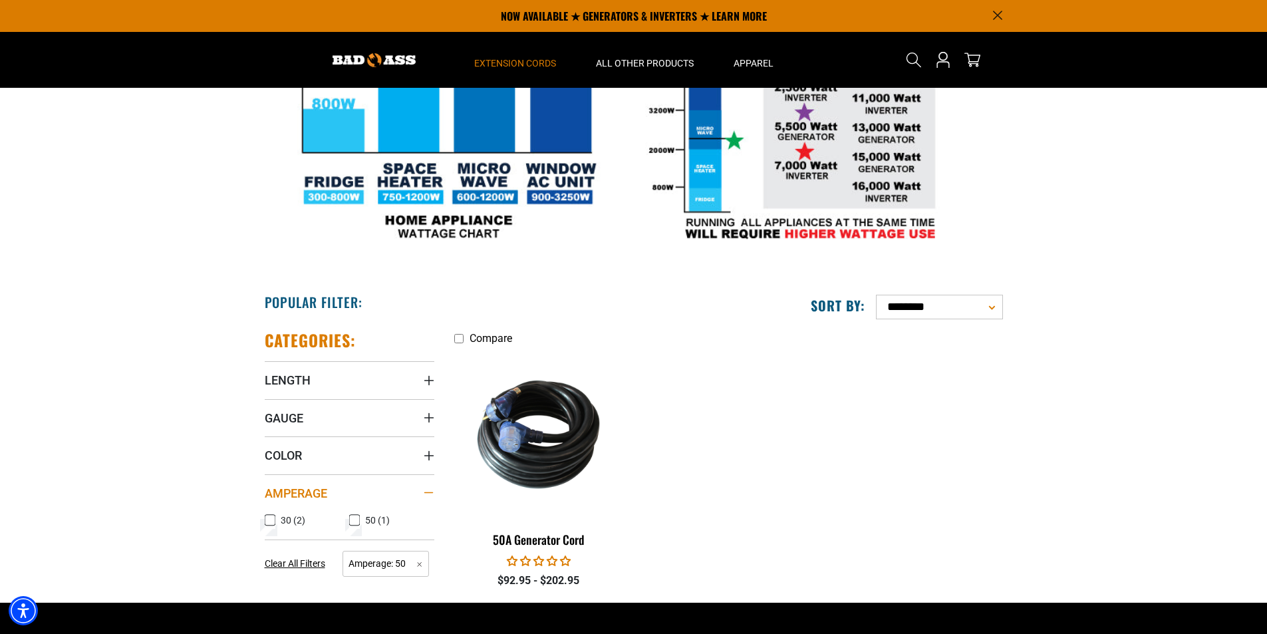
scroll to position [450, 0]
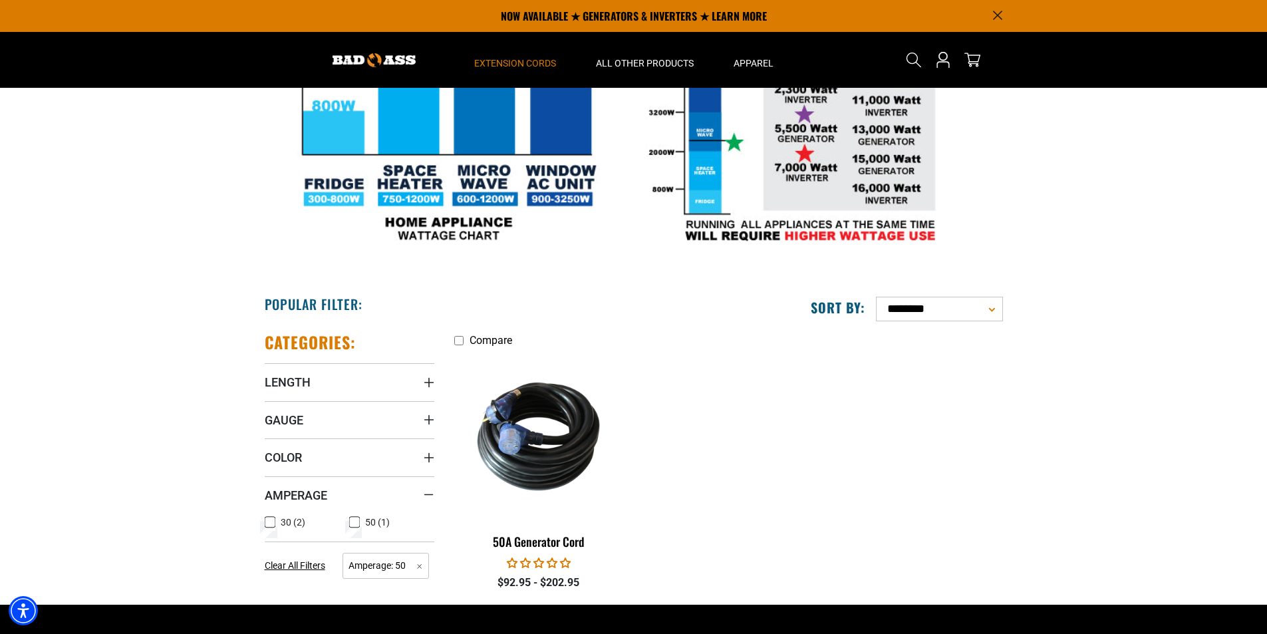
click at [361, 524] on label "50 (1) 50 (1 product)" at bounding box center [391, 522] width 85 height 17
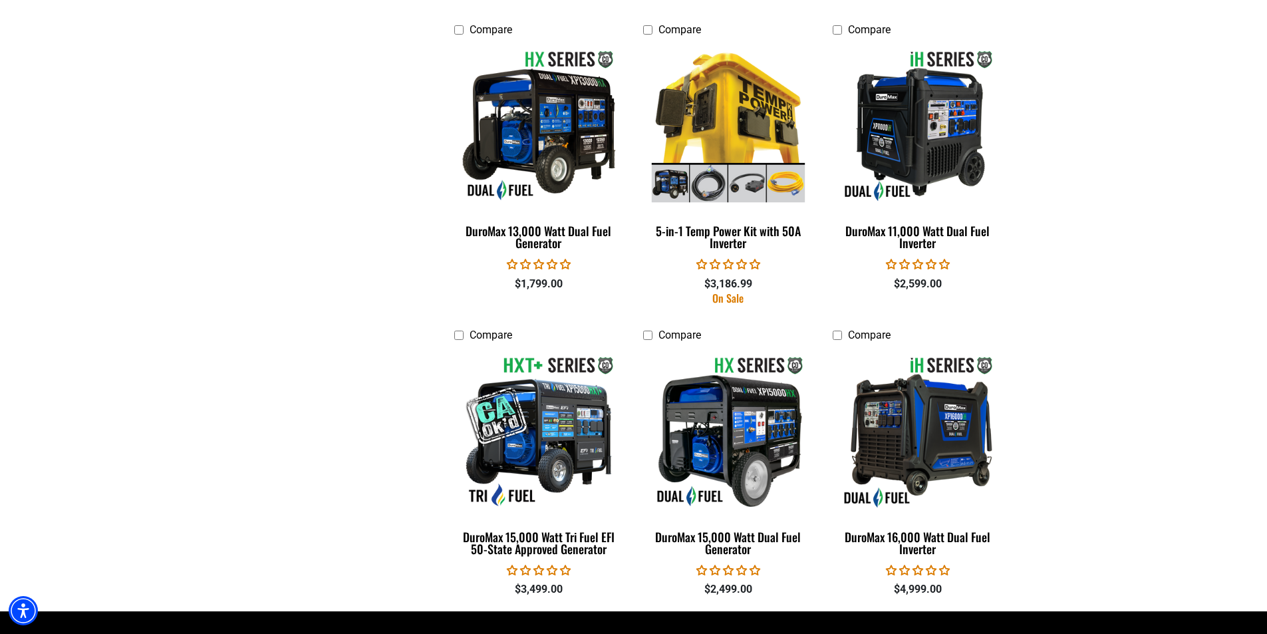
scroll to position [2269, 0]
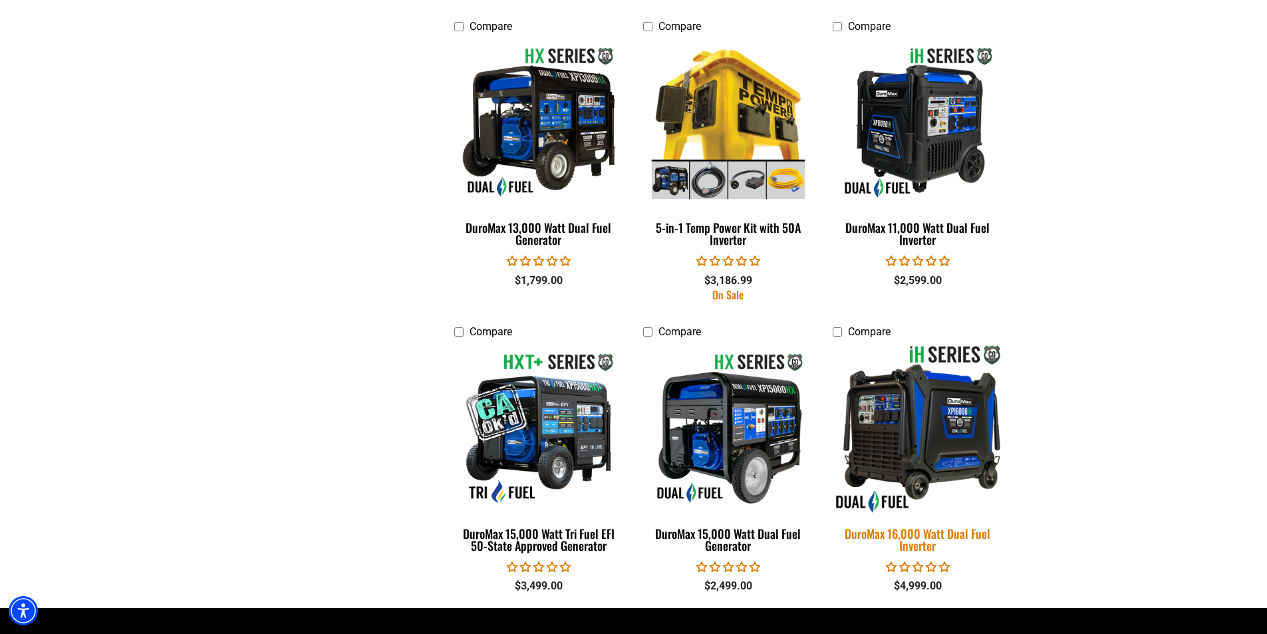
click at [949, 423] on img at bounding box center [918, 428] width 186 height 170
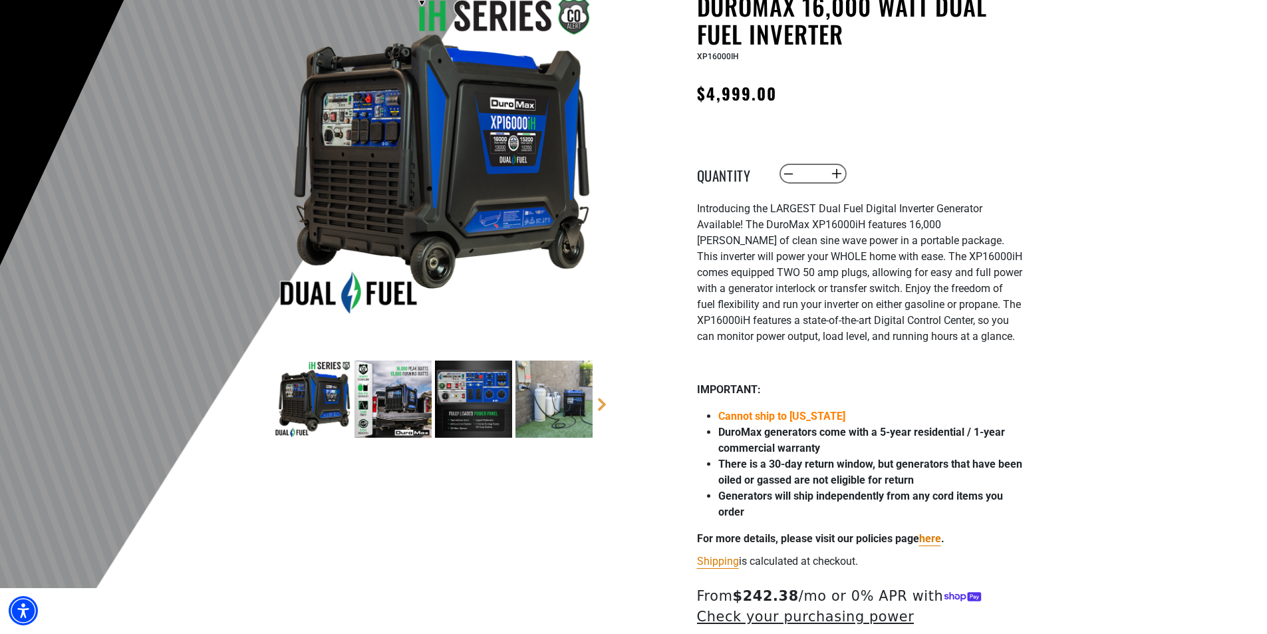
scroll to position [155, 0]
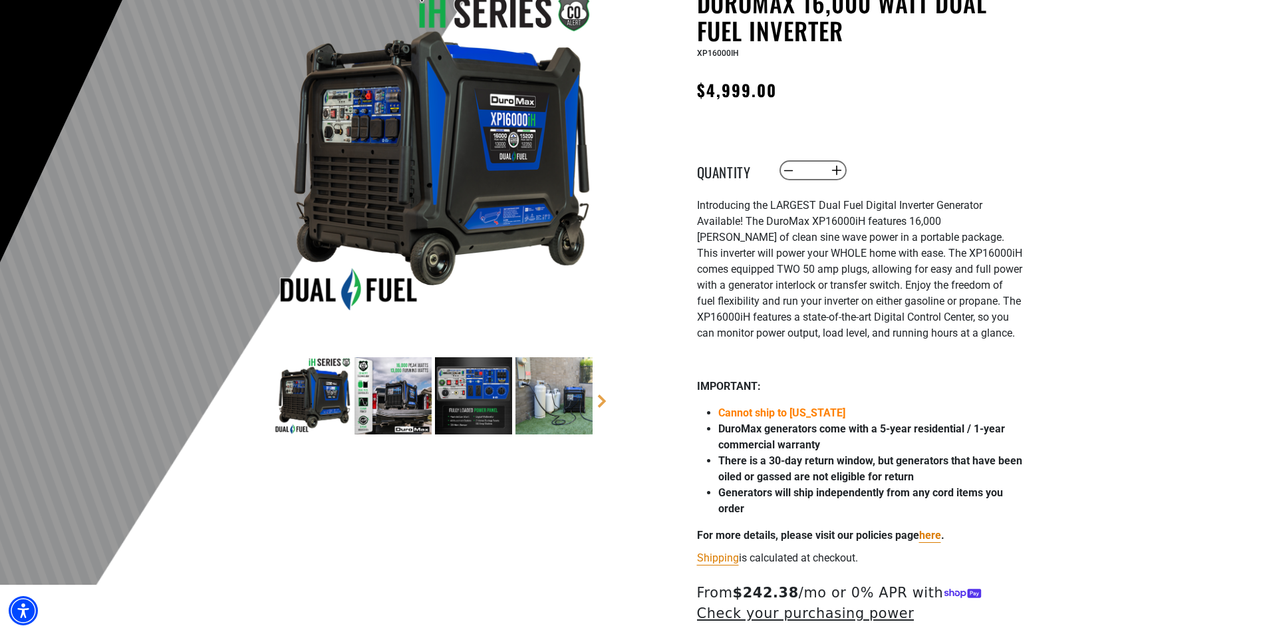
click at [293, 406] on img at bounding box center [312, 395] width 77 height 77
click at [421, 397] on img at bounding box center [393, 395] width 77 height 77
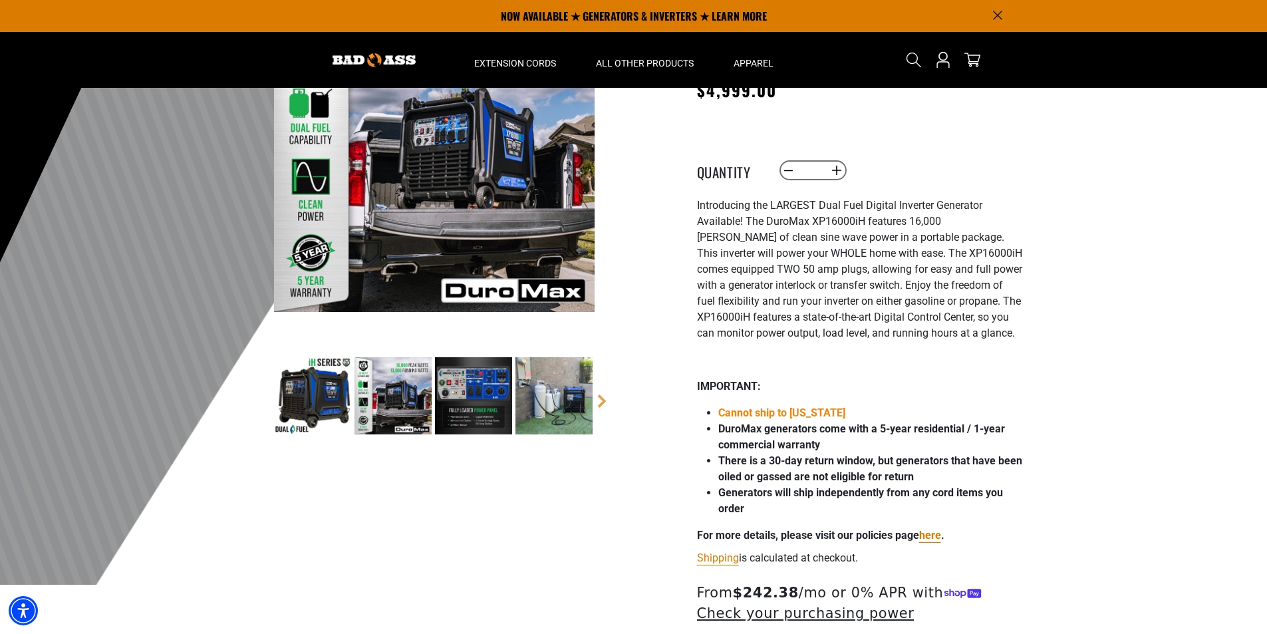
scroll to position [133, 0]
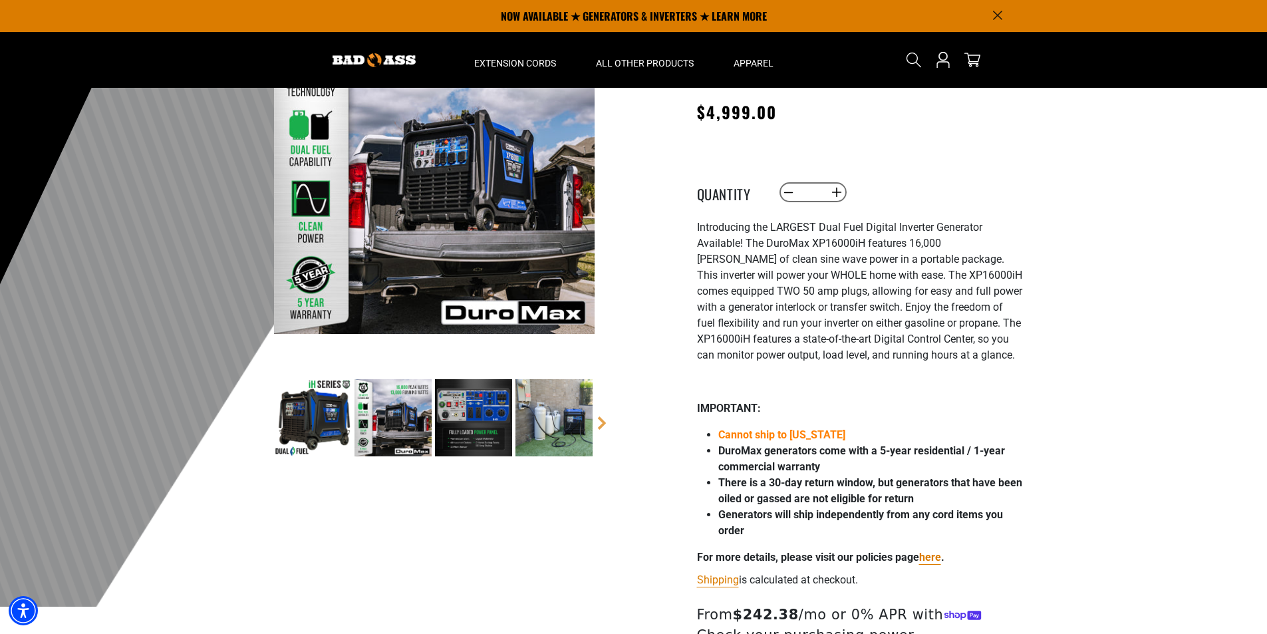
click at [468, 416] on img at bounding box center [473, 417] width 77 height 77
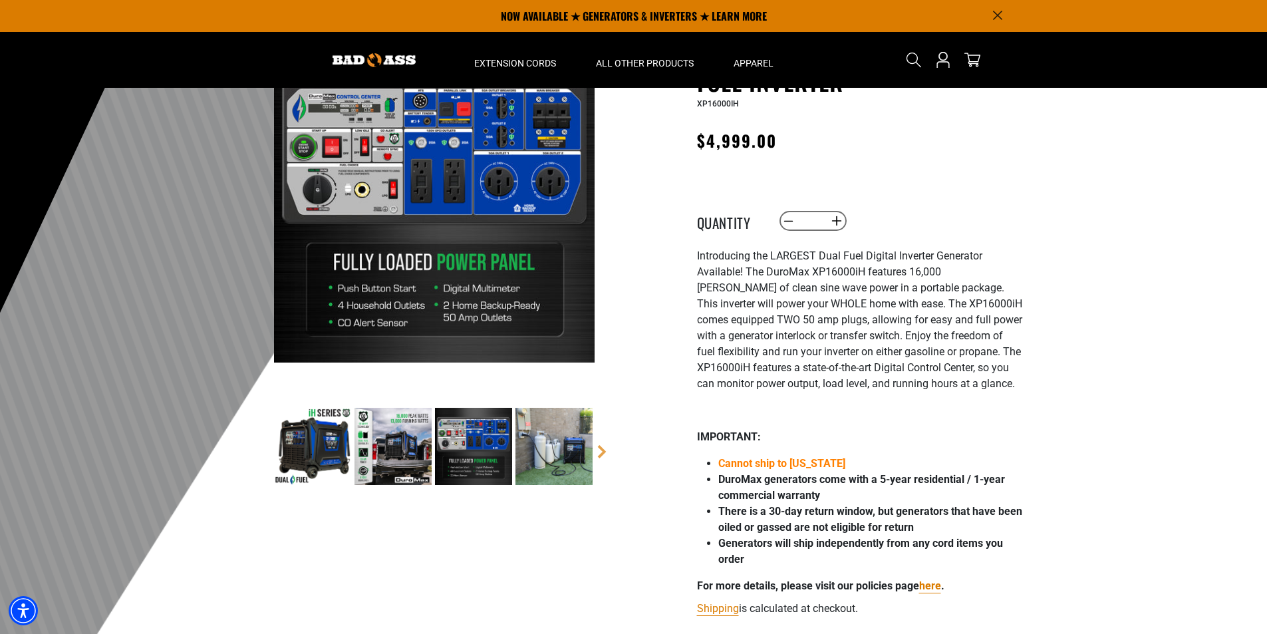
scroll to position [45, 0]
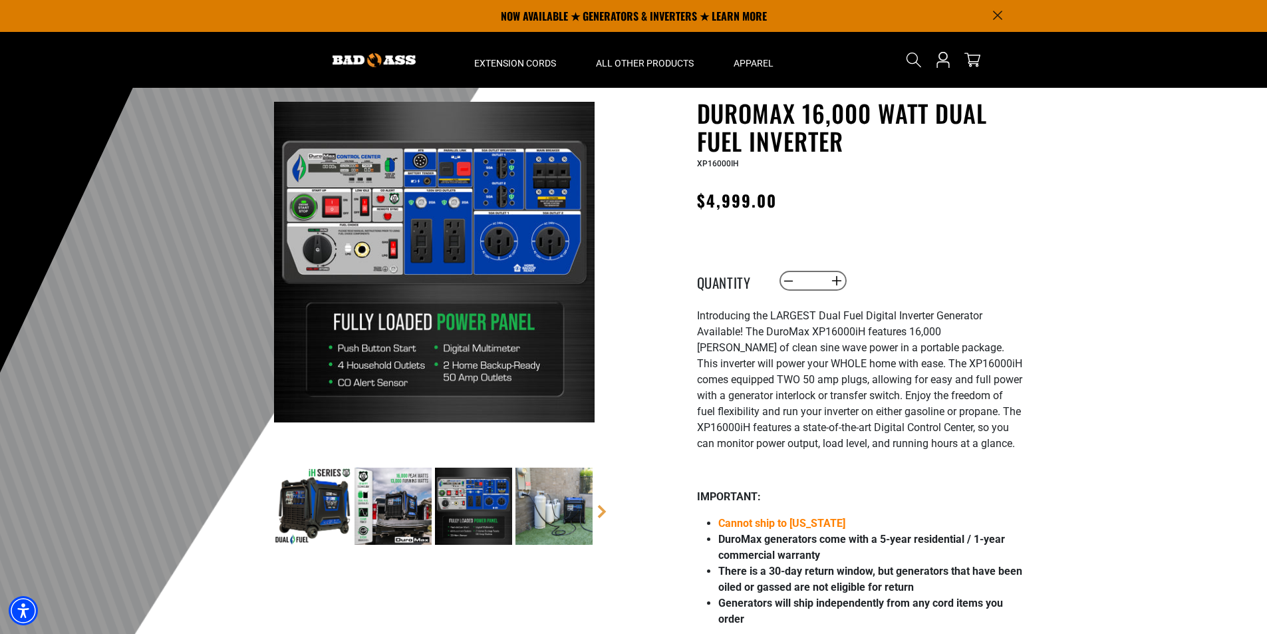
drag, startPoint x: 506, startPoint y: 240, endPoint x: 505, endPoint y: 281, distance: 41.3
click at [506, 240] on img at bounding box center [434, 262] width 321 height 321
click at [561, 524] on img at bounding box center [554, 506] width 77 height 77
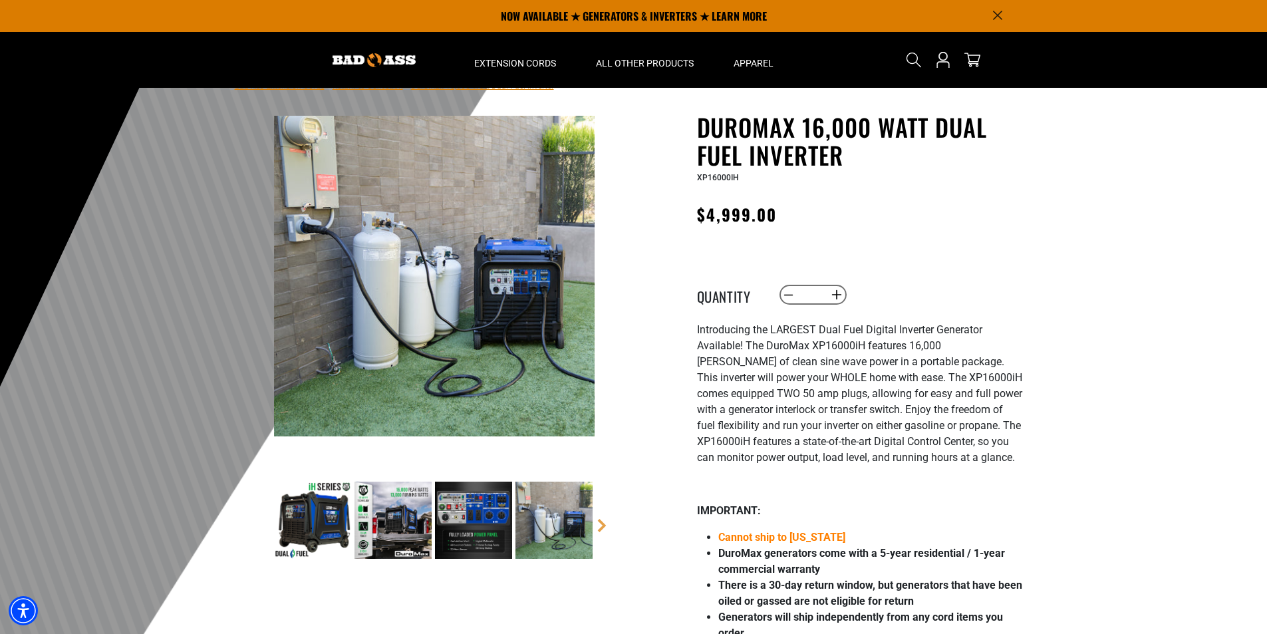
scroll to position [0, 0]
